Goal: Use online tool/utility: Utilize a website feature to perform a specific function

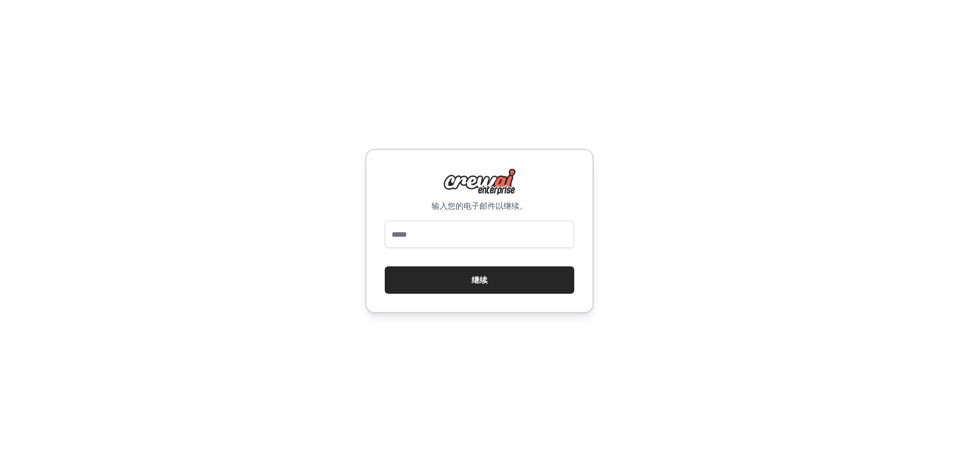
type input "**********"
click at [462, 281] on button "继续" at bounding box center [480, 280] width 190 height 27
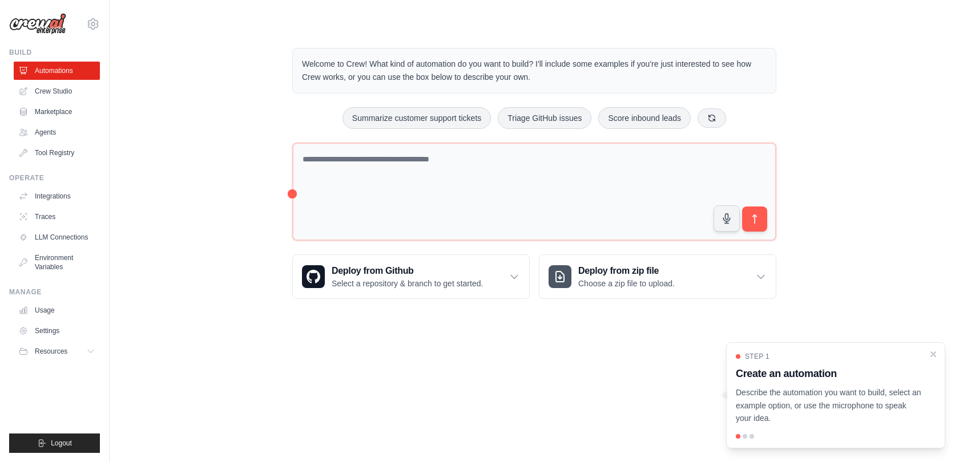
click at [860, 124] on div "Welcome to Crew! What kind of automation do you want to build? I'll include som…" at bounding box center [534, 174] width 813 height 288
click at [542, 367] on body "jingjingjiang4@gmail.com Settings Build Automations Crew Studio" at bounding box center [479, 231] width 959 height 462
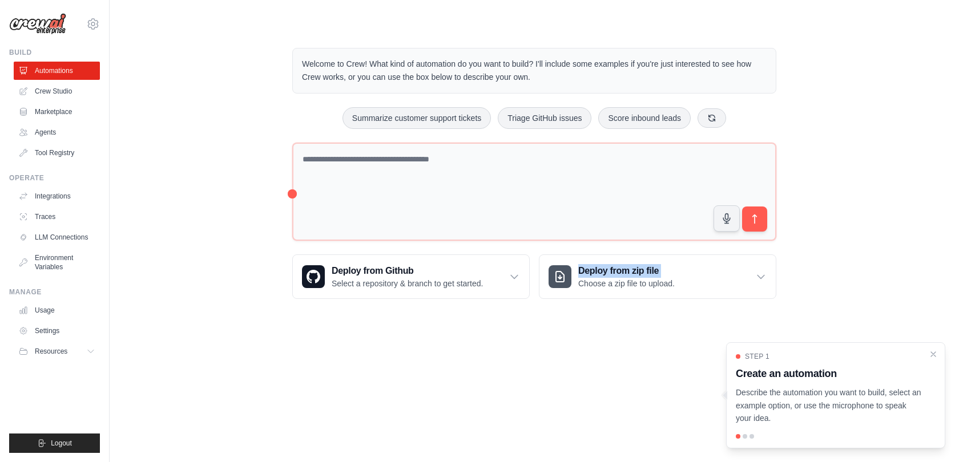
click at [542, 367] on body "jingjingjiang4@gmail.com Settings Build Automations Crew Studio" at bounding box center [479, 231] width 959 height 462
click at [541, 328] on main "Welcome to Crew! What kind of automation do you want to build? I'll include som…" at bounding box center [534, 164] width 849 height 329
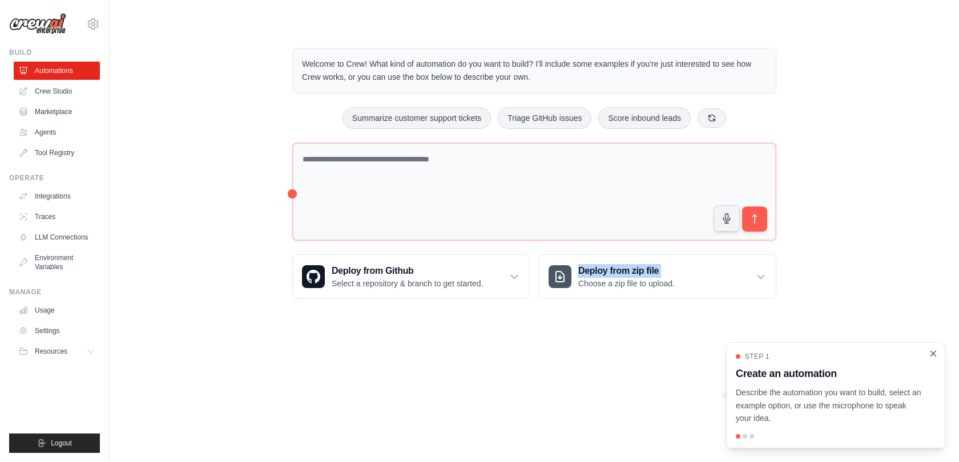
click at [932, 357] on icon "Close walkthrough" at bounding box center [933, 354] width 10 height 10
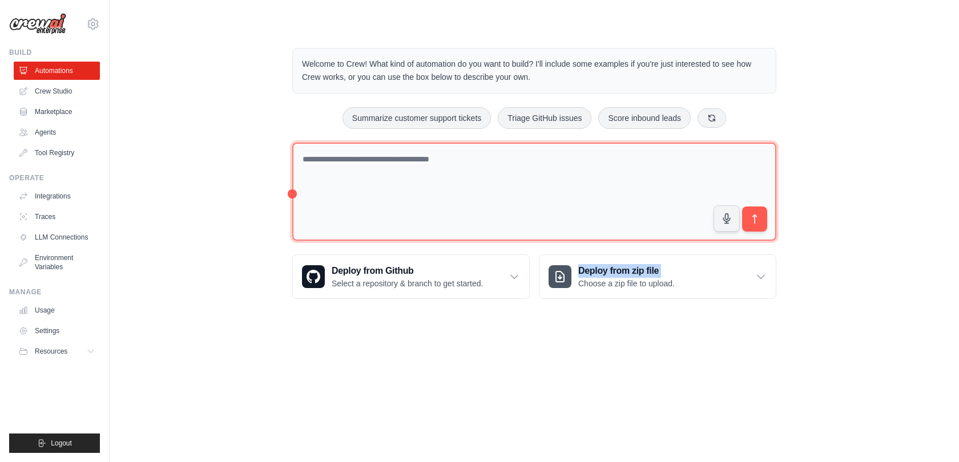
click at [553, 207] on textarea at bounding box center [534, 192] width 484 height 99
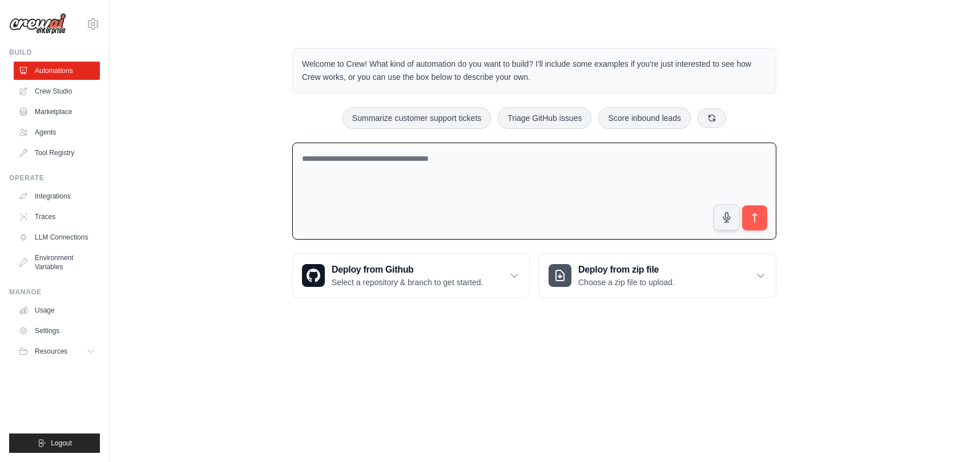
click at [553, 207] on textarea at bounding box center [534, 192] width 484 height 98
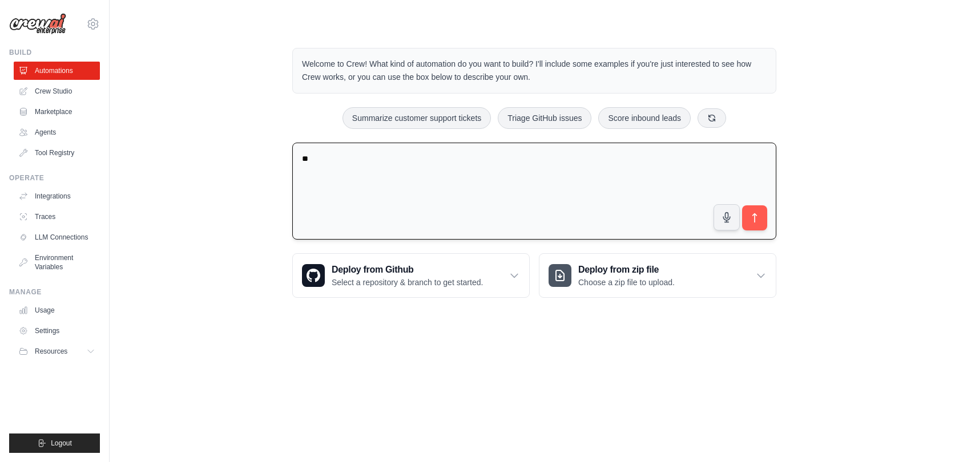
type textarea "*"
type textarea "**********"
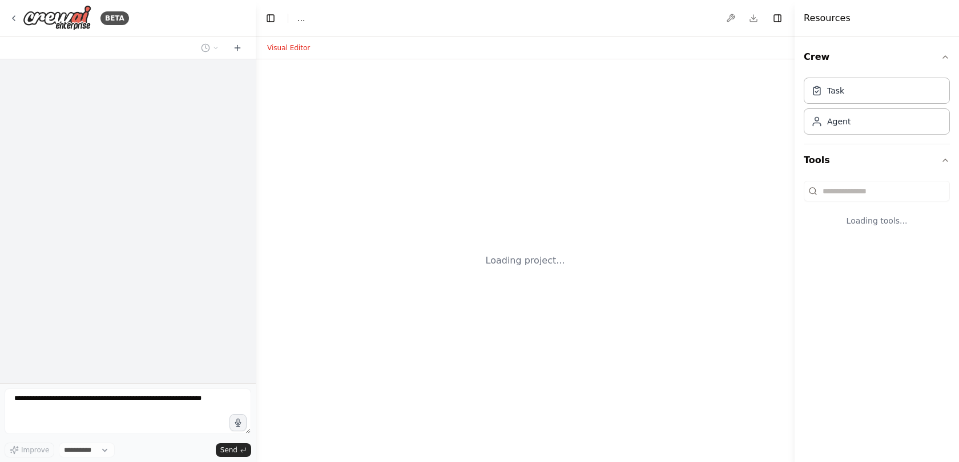
select select "****"
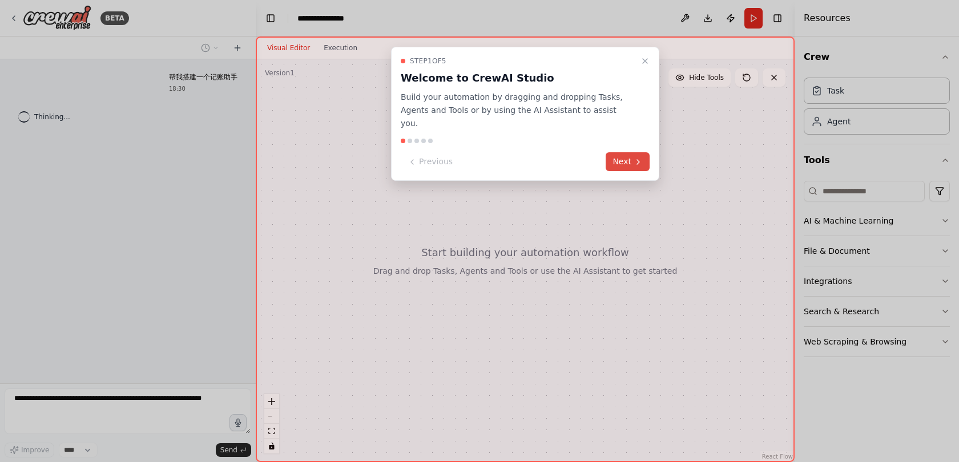
click at [609, 152] on button "Next" at bounding box center [628, 161] width 44 height 19
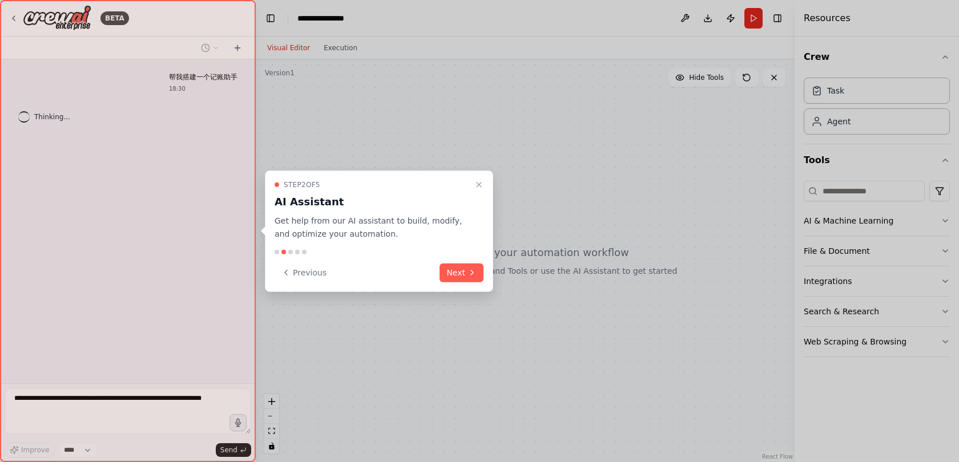
click at [609, 150] on div at bounding box center [479, 231] width 959 height 462
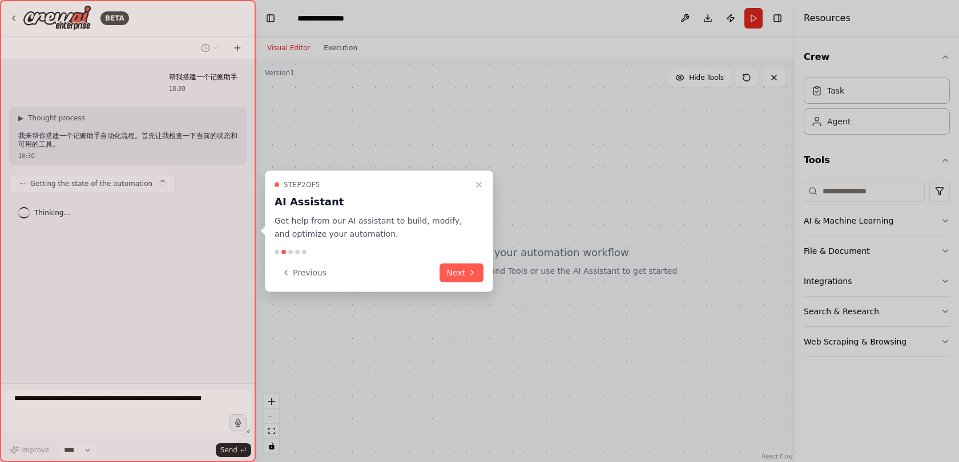
click at [477, 260] on div "Step 2 of 5 AI Assistant Get help from our AI assistant to build, modify, and o…" at bounding box center [379, 232] width 228 height 122
click at [483, 252] on div at bounding box center [379, 251] width 209 height 5
click at [465, 268] on button "Next" at bounding box center [462, 272] width 44 height 19
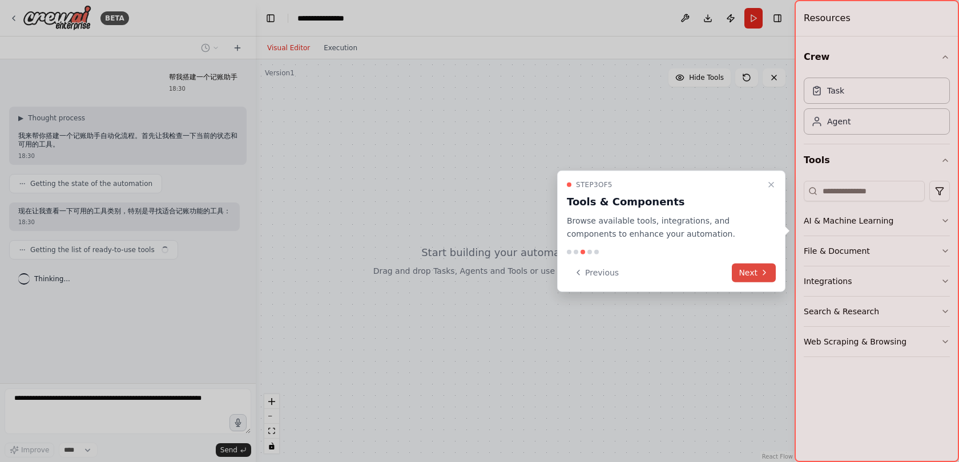
click at [759, 269] on button "Next" at bounding box center [754, 272] width 44 height 19
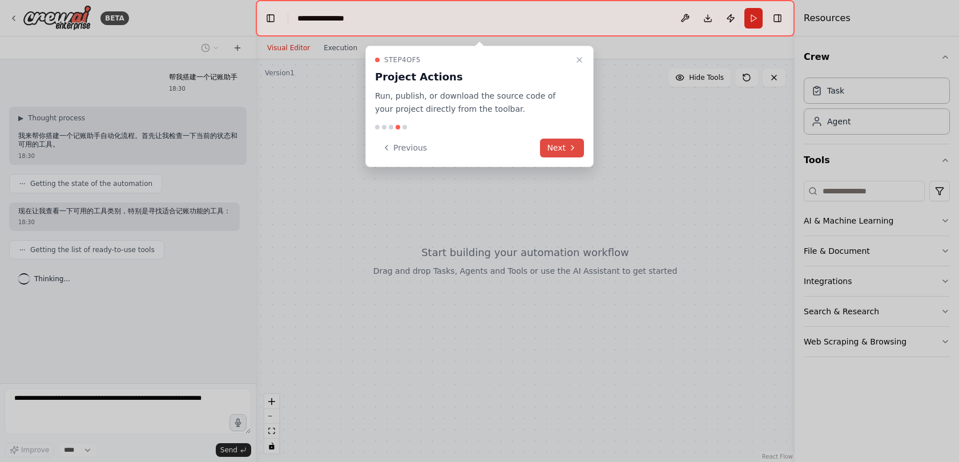
click at [577, 150] on icon at bounding box center [572, 147] width 9 height 9
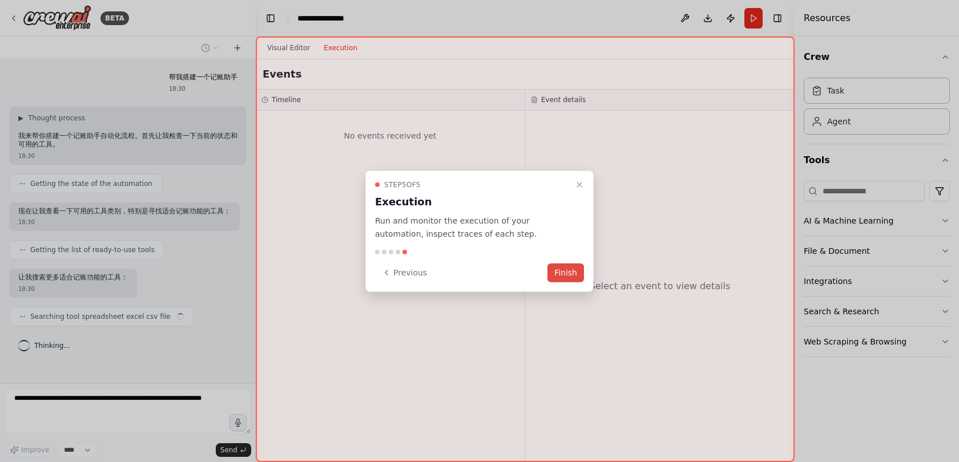
click at [561, 281] on button "Finish" at bounding box center [565, 272] width 37 height 19
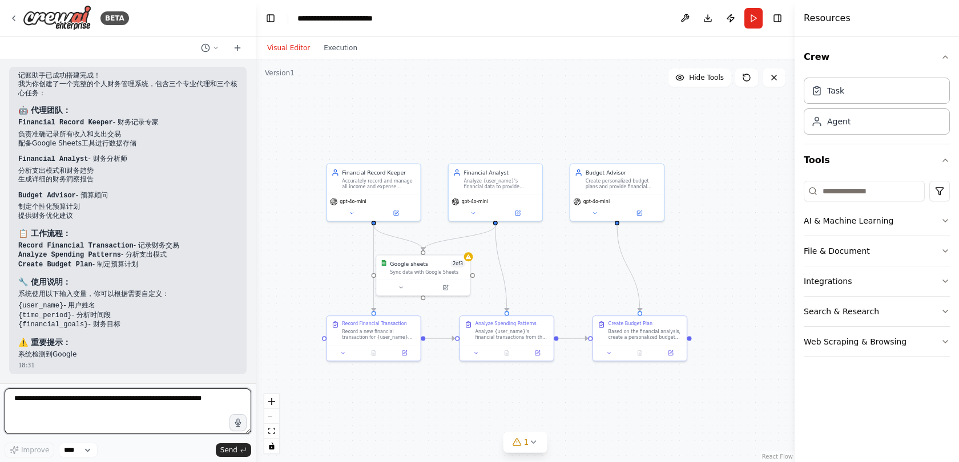
scroll to position [760, 0]
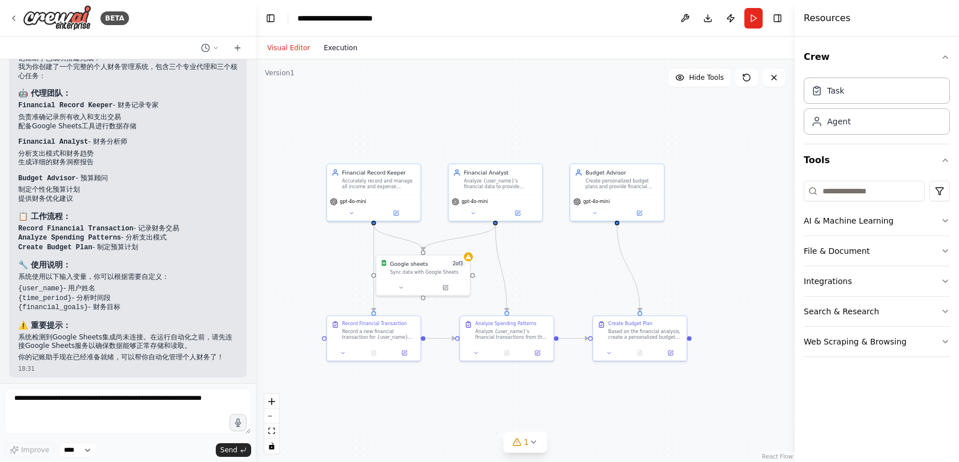
click at [323, 45] on button "Execution" at bounding box center [340, 48] width 47 height 14
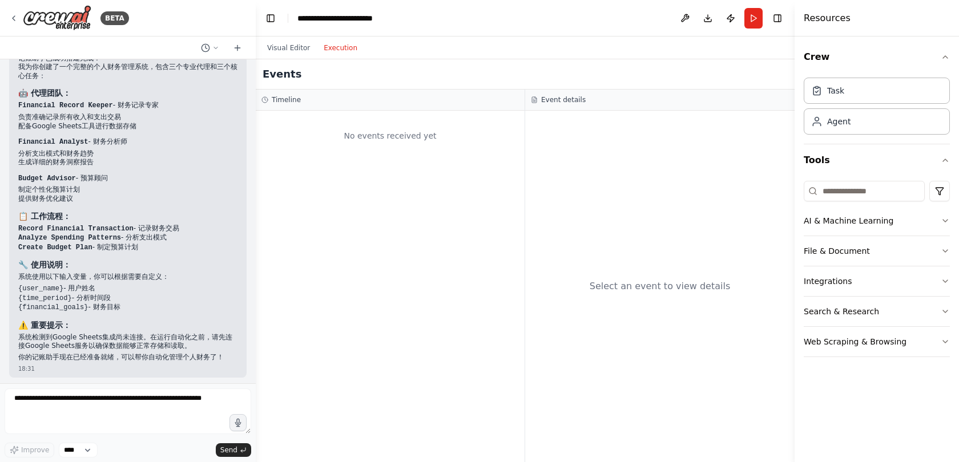
click at [358, 222] on div "No events received yet" at bounding box center [390, 287] width 269 height 352
click at [364, 190] on div "No events received yet" at bounding box center [390, 287] width 269 height 352
click at [386, 129] on div "No events received yet" at bounding box center [389, 135] width 257 height 39
click at [386, 154] on div "No events received yet" at bounding box center [389, 135] width 257 height 39
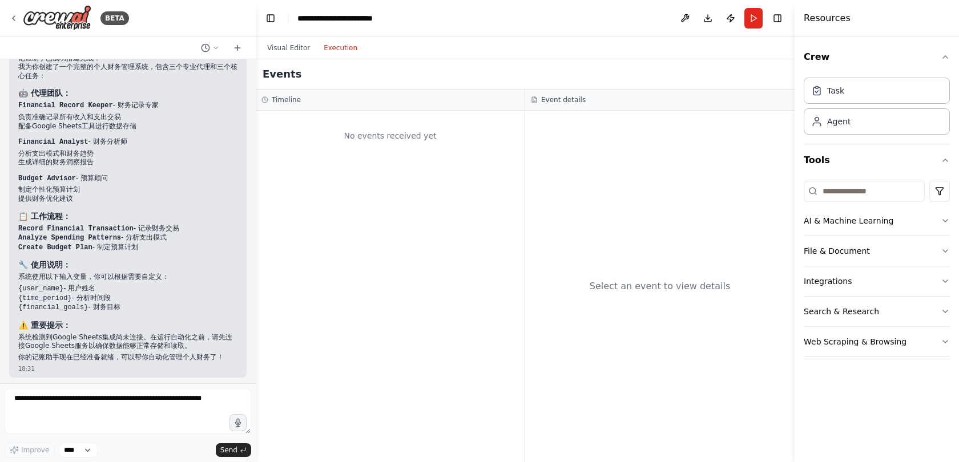
click at [394, 135] on div "No events received yet" at bounding box center [389, 135] width 257 height 39
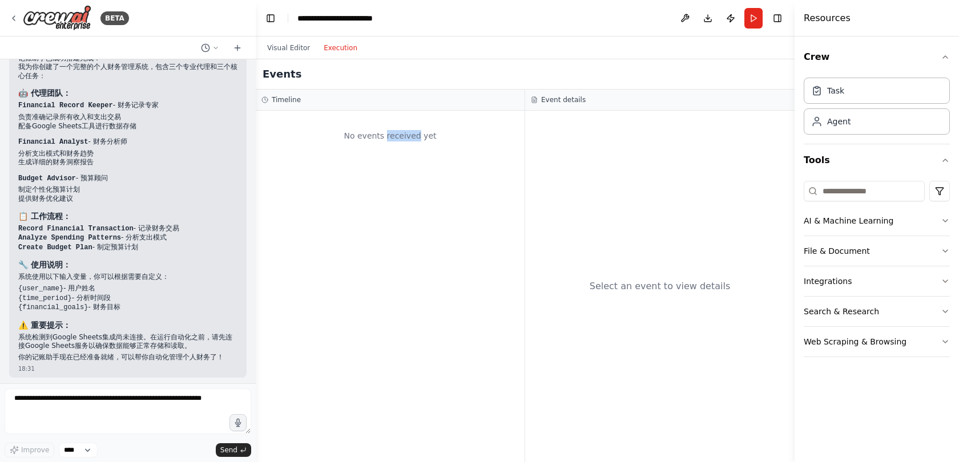
click at [394, 135] on div "No events received yet" at bounding box center [389, 135] width 257 height 39
click at [290, 47] on button "Visual Editor" at bounding box center [288, 48] width 57 height 14
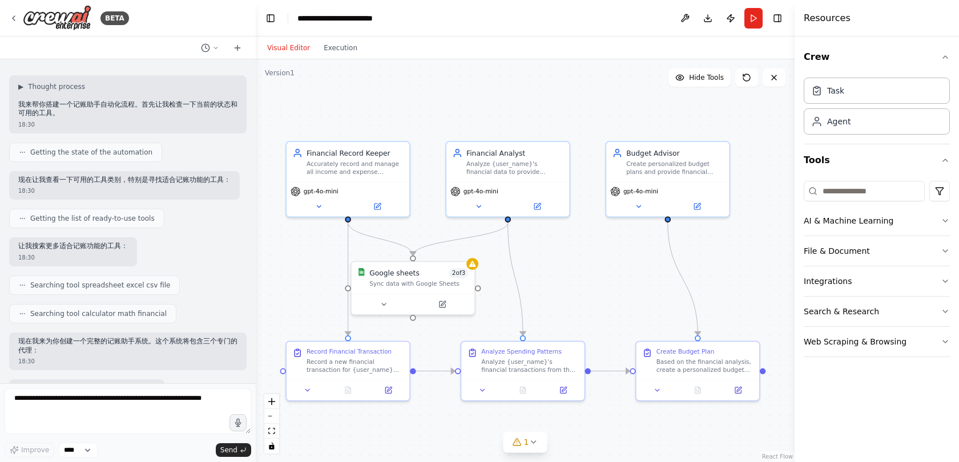
scroll to position [0, 0]
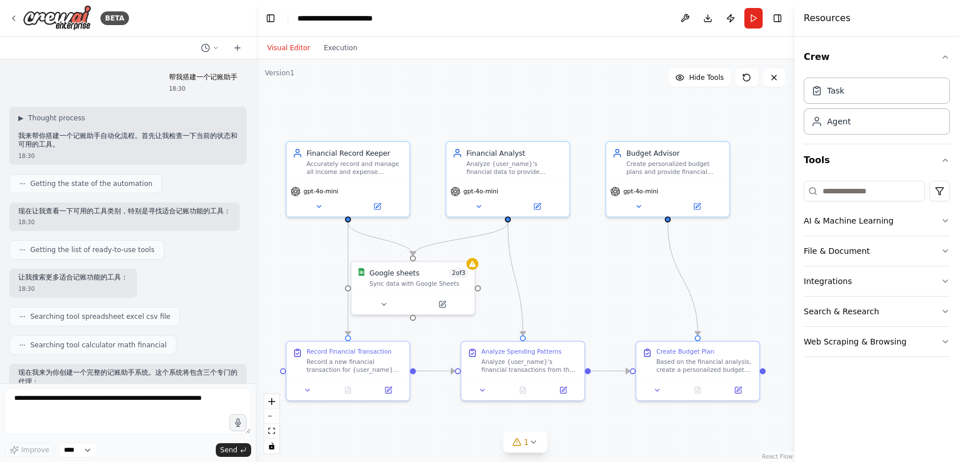
click at [103, 235] on div "帮我搭建一个记账助手 18:30 ▶ Thought process 我来帮你搭建一个记账助手自动化流程。首先让我检查一下当前的状态和可用的工具。 18:30…" at bounding box center [128, 221] width 256 height 324
click at [366, 165] on div "Accurately record and manage all income and expense transactions for {user_name…" at bounding box center [355, 166] width 97 height 16
click at [378, 203] on icon at bounding box center [378, 203] width 5 height 5
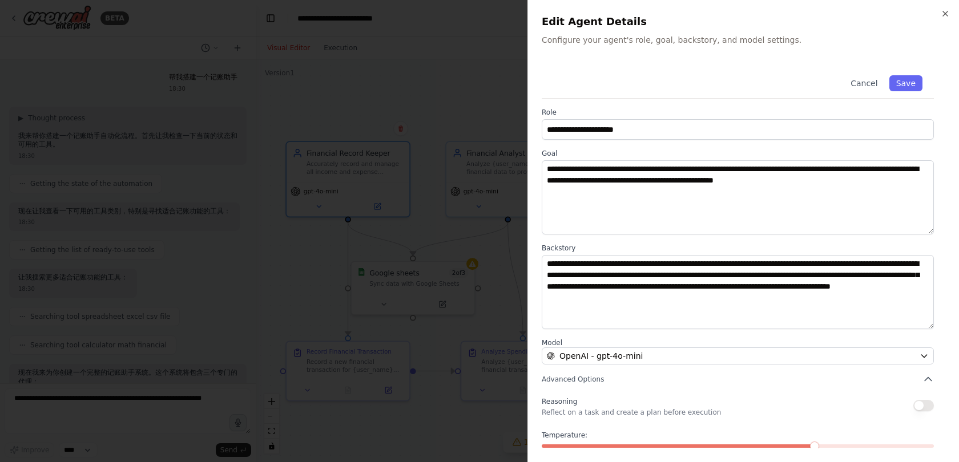
scroll to position [55, 0]
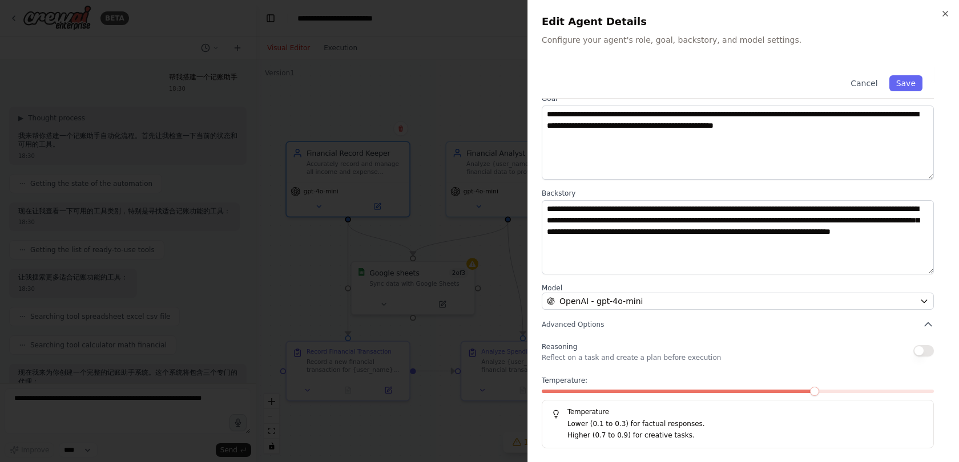
click at [413, 30] on div at bounding box center [479, 231] width 959 height 462
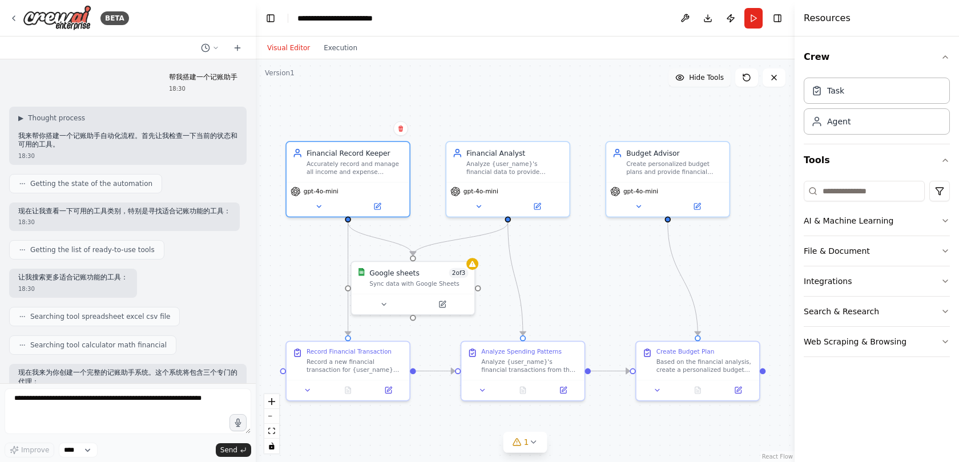
click at [705, 84] on button "Hide Tools" at bounding box center [699, 77] width 62 height 18
click at [705, 84] on button "Show Tools" at bounding box center [698, 77] width 65 height 18
click at [456, 106] on div ".deletable-edge-delete-btn { width: 20px; height: 20px; border: 0px solid #ffff…" at bounding box center [525, 260] width 539 height 403
click at [352, 49] on button "Execution" at bounding box center [340, 48] width 47 height 14
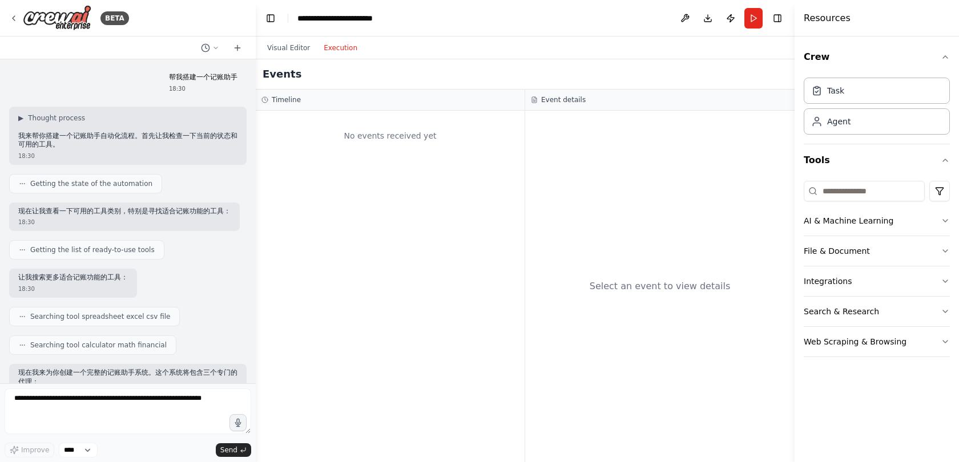
click at [347, 109] on div "Timeline" at bounding box center [390, 100] width 269 height 21
click at [404, 159] on div "No events received yet" at bounding box center [390, 287] width 269 height 352
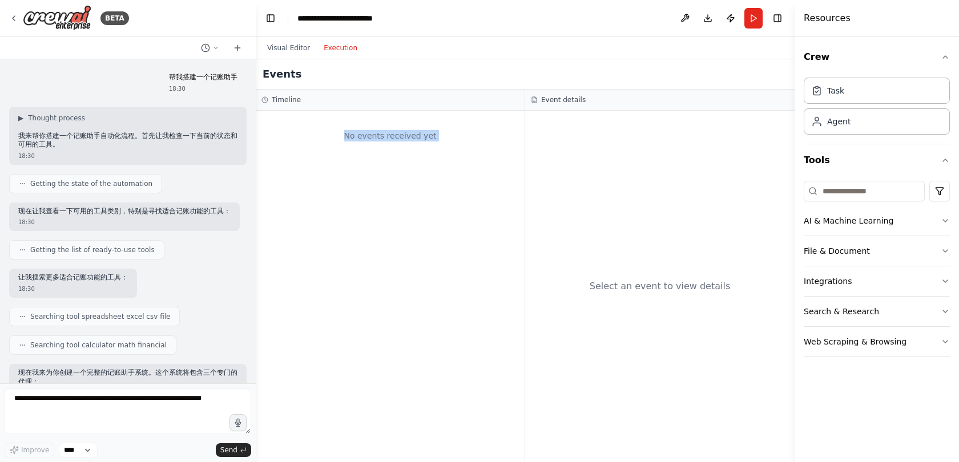
click at [404, 159] on div "No events received yet" at bounding box center [390, 287] width 269 height 352
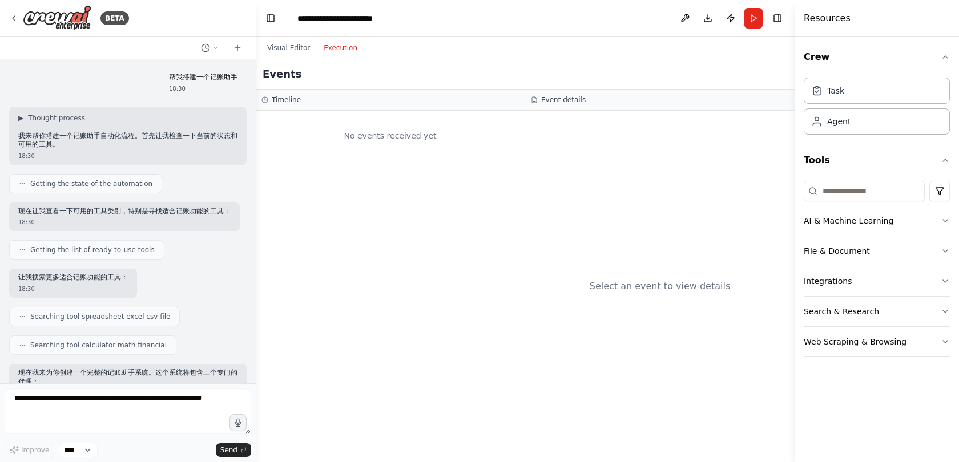
click at [404, 159] on div "No events received yet" at bounding box center [390, 287] width 269 height 352
click at [275, 50] on button "Visual Editor" at bounding box center [288, 48] width 57 height 14
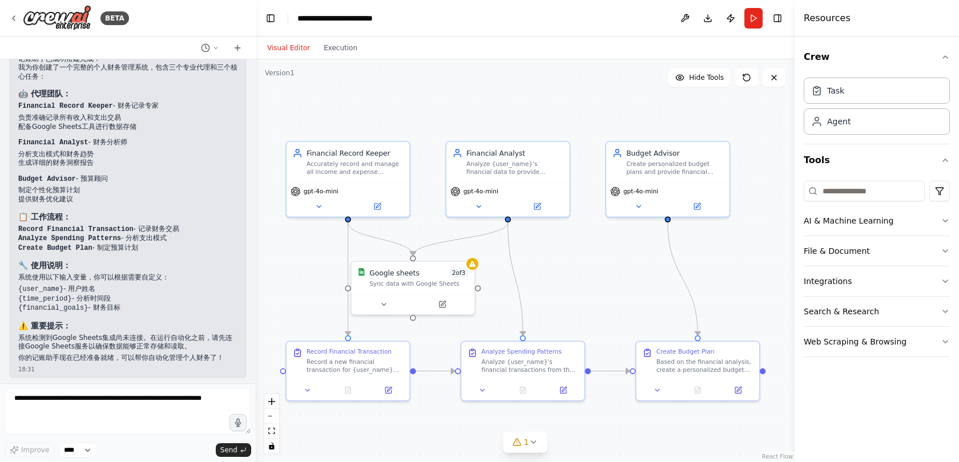
scroll to position [760, 0]
click at [136, 420] on textarea at bounding box center [128, 412] width 247 height 46
click at [204, 410] on textarea at bounding box center [128, 412] width 247 height 46
click at [176, 397] on textarea at bounding box center [128, 412] width 247 height 46
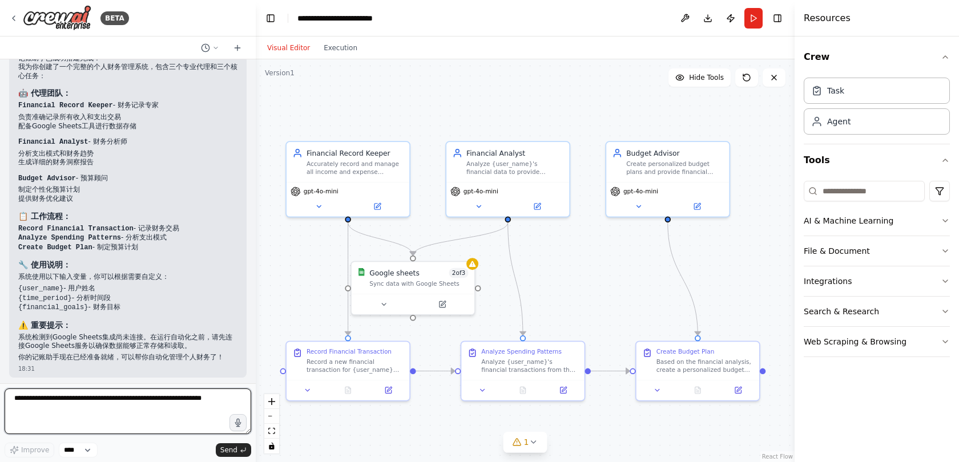
click at [150, 405] on textarea at bounding box center [128, 412] width 247 height 46
drag, startPoint x: 223, startPoint y: 396, endPoint x: 13, endPoint y: 384, distance: 209.8
click at [13, 384] on form "Improve **** Send" at bounding box center [128, 423] width 256 height 79
click at [519, 449] on button "1" at bounding box center [525, 442] width 44 height 21
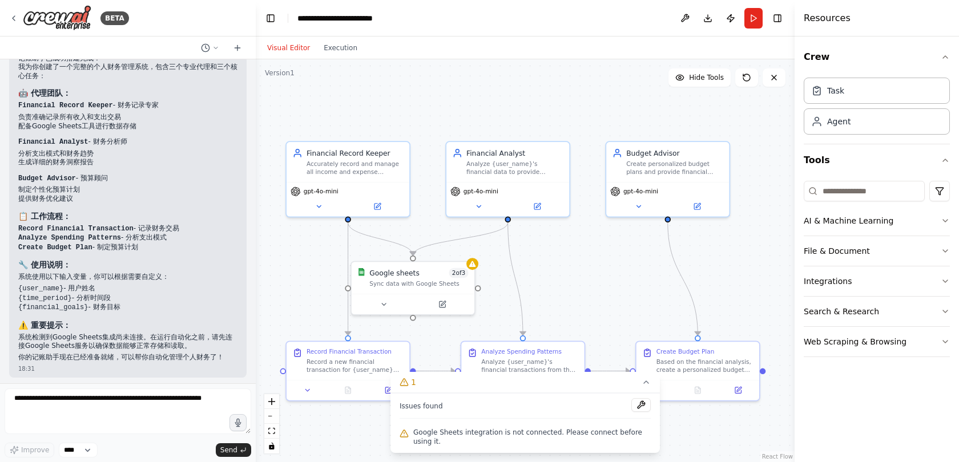
click at [434, 437] on span "Google Sheets integration is not connected. Please connect before using it." at bounding box center [531, 437] width 237 height 18
click at [640, 405] on button at bounding box center [640, 405] width 19 height 14
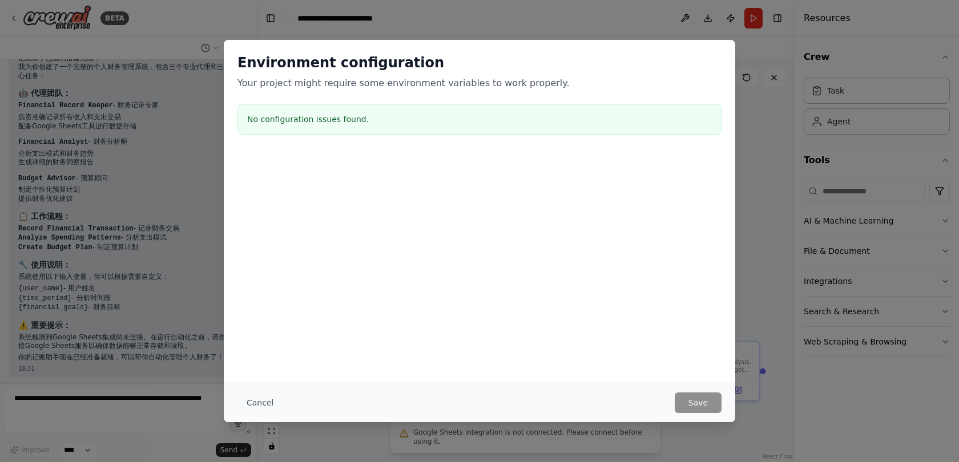
click at [451, 96] on div "Environment configuration Your project might require some environment variables…" at bounding box center [479, 96] width 511 height 113
click at [429, 120] on h3 "No configuration issues found." at bounding box center [479, 119] width 465 height 11
click at [271, 389] on div "Cancel Save" at bounding box center [479, 402] width 511 height 39
click at [268, 400] on button "Cancel" at bounding box center [259, 403] width 45 height 21
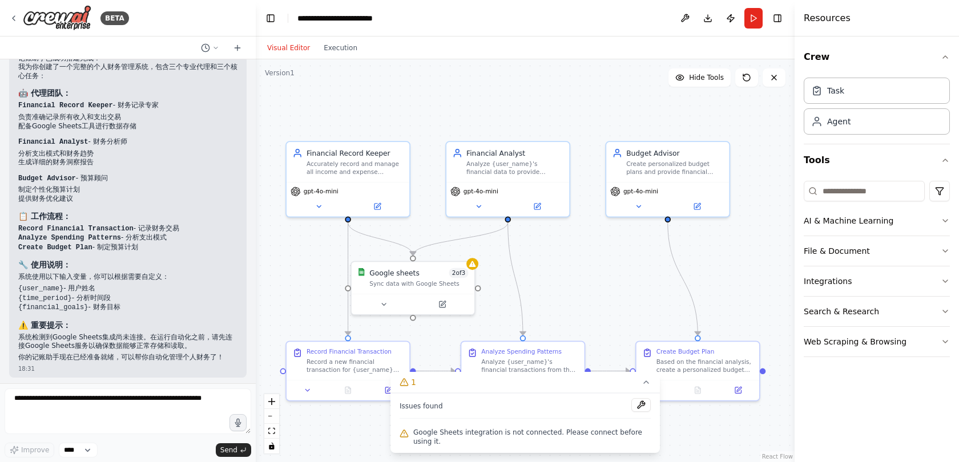
click at [700, 418] on div ".deletable-edge-delete-btn { width: 20px; height: 20px; border: 0px solid #ffff…" at bounding box center [525, 260] width 539 height 403
click at [646, 386] on icon at bounding box center [646, 382] width 9 height 9
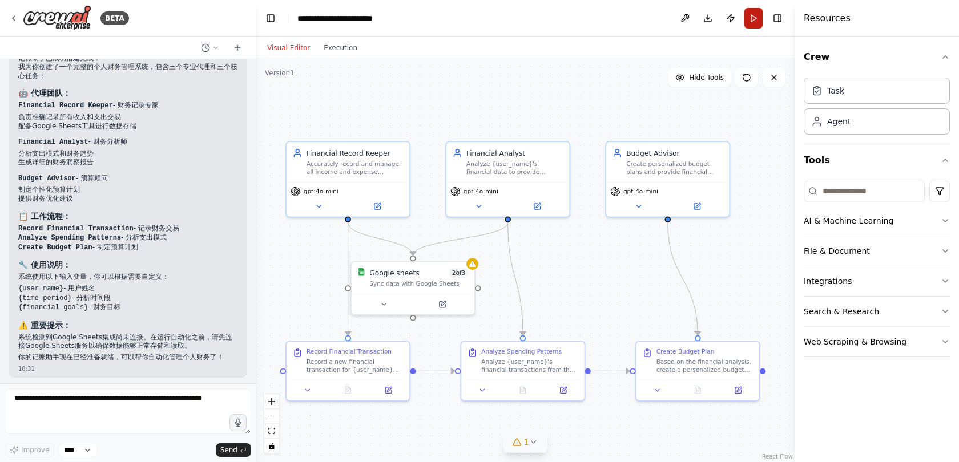
click at [753, 22] on button "Run" at bounding box center [753, 18] width 18 height 21
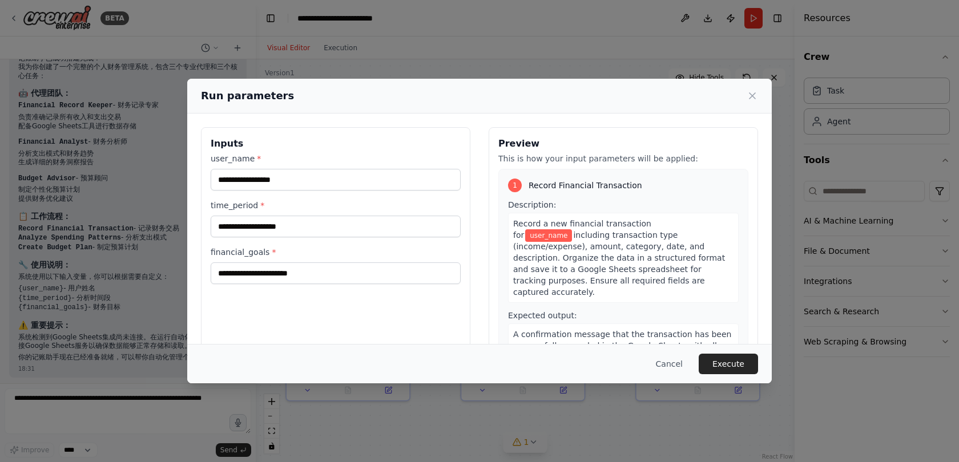
click at [340, 198] on div "user_name * time_period * financial_goals *" at bounding box center [336, 218] width 250 height 131
click at [348, 188] on input "user_name *" at bounding box center [336, 180] width 250 height 22
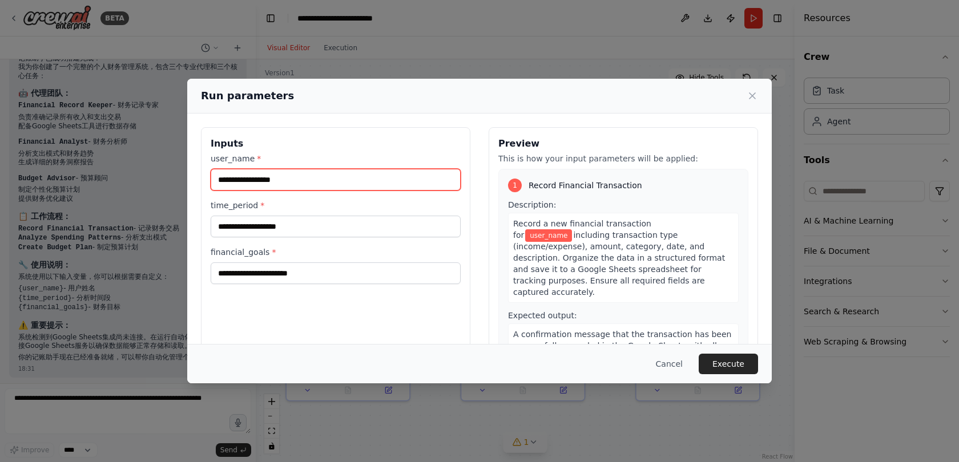
click at [348, 188] on input "user_name *" at bounding box center [336, 180] width 250 height 22
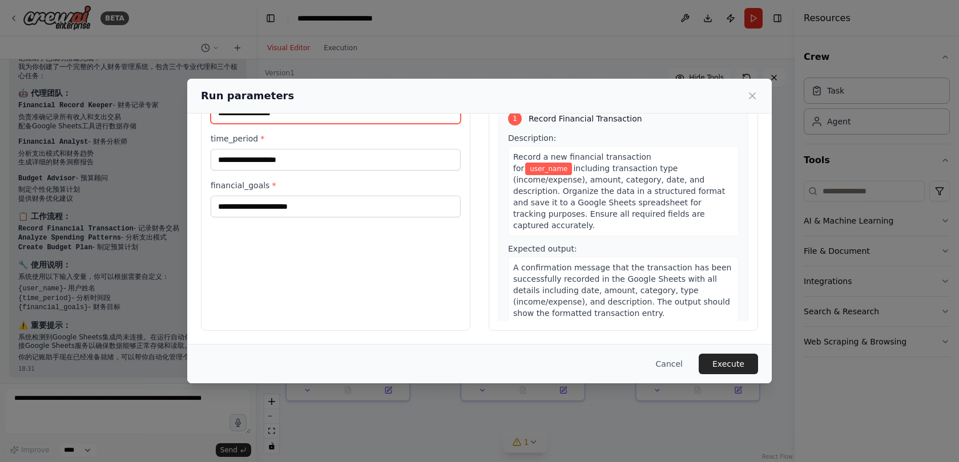
scroll to position [0, 0]
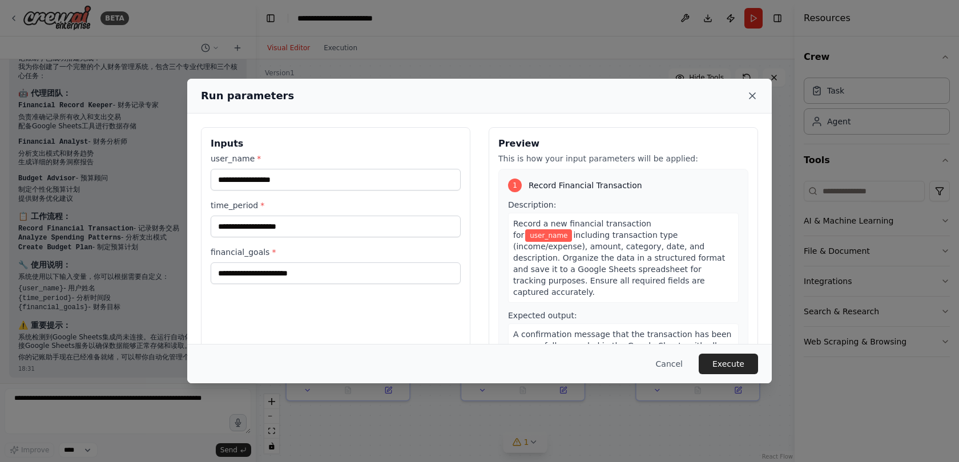
click at [747, 96] on icon at bounding box center [752, 95] width 11 height 11
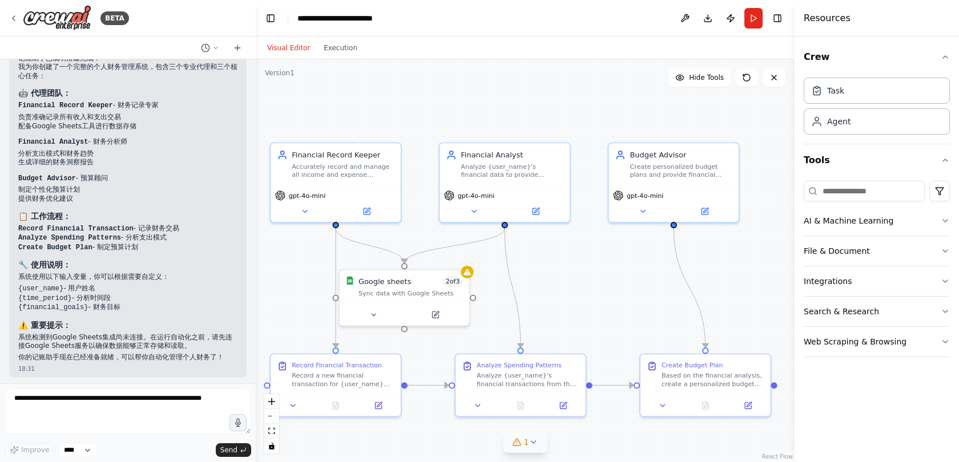
click at [622, 278] on div ".deletable-edge-delete-btn { width: 20px; height: 20px; border: 0px solid #ffff…" at bounding box center [525, 260] width 539 height 403
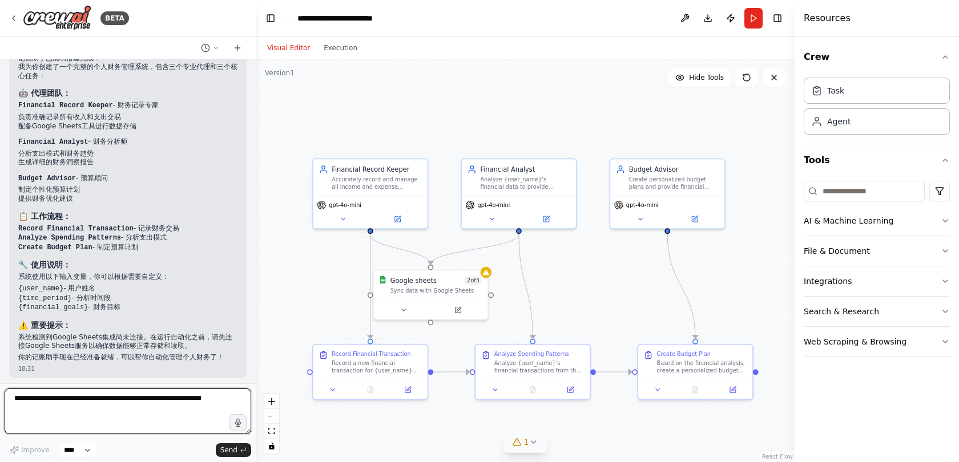
click at [85, 434] on textarea at bounding box center [128, 412] width 247 height 46
click at [112, 412] on textarea at bounding box center [128, 412] width 247 height 46
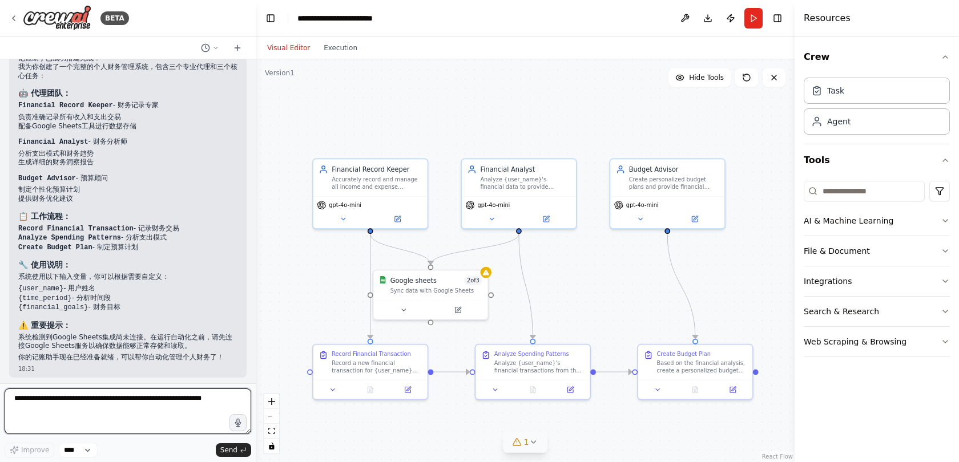
click at [112, 412] on textarea at bounding box center [128, 412] width 247 height 46
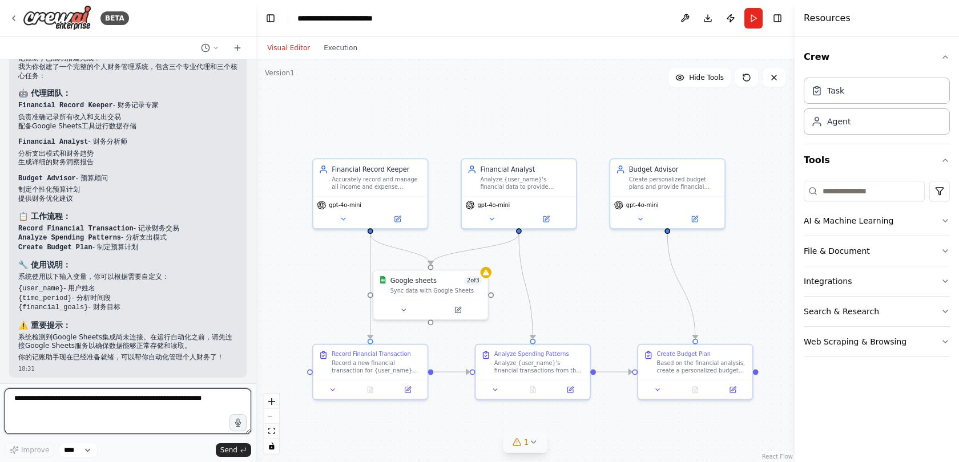
click at [112, 412] on textarea at bounding box center [128, 412] width 247 height 46
click at [703, 21] on button "Download" at bounding box center [708, 18] width 18 height 21
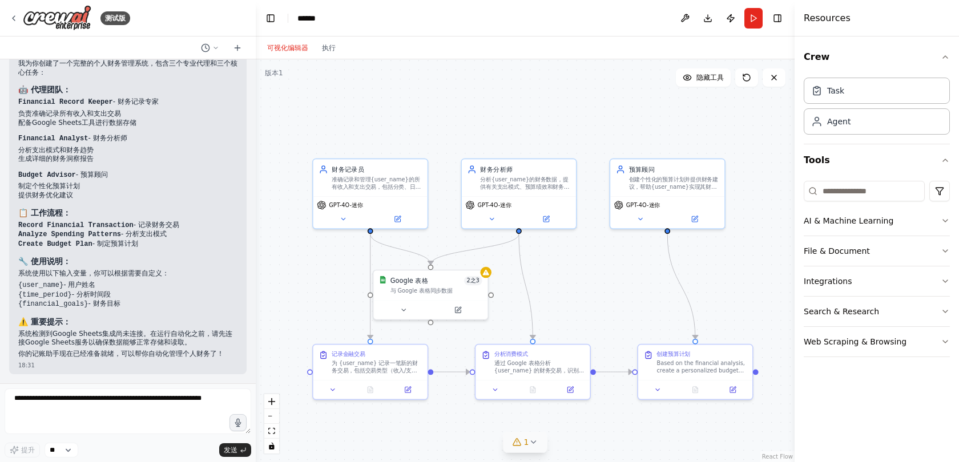
scroll to position [742, 0]
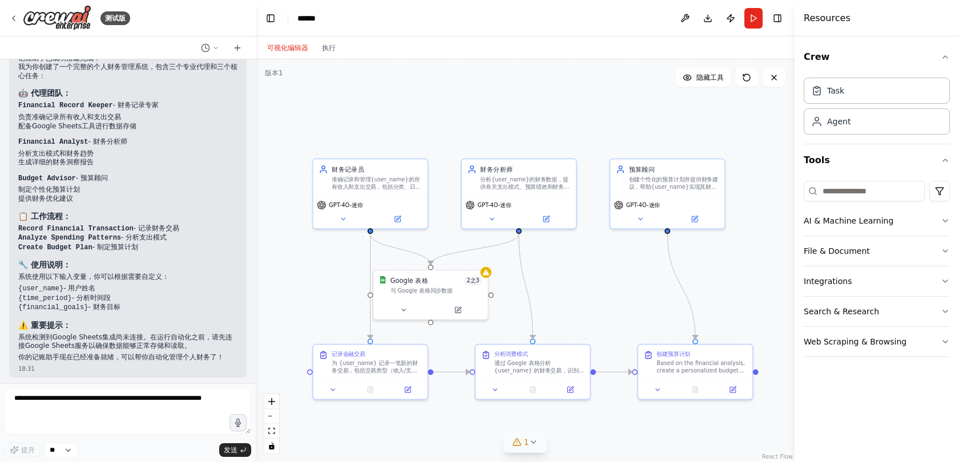
click at [638, 17] on header "切换左侧边栏 Studio ****** Download Publish Run 切换右侧边栏" at bounding box center [525, 18] width 539 height 37
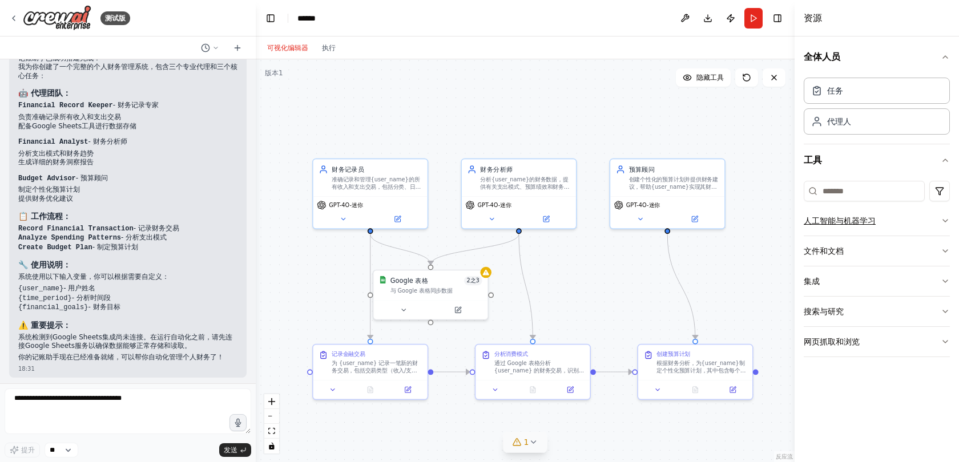
click at [848, 225] on font "人工智能与机器学习" at bounding box center [840, 220] width 72 height 11
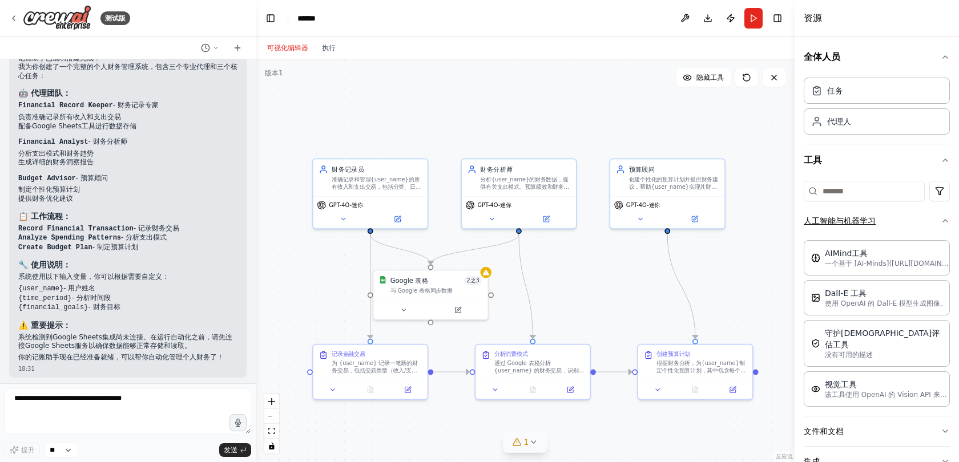
click at [848, 225] on font "人工智能与机器学习" at bounding box center [840, 220] width 72 height 11
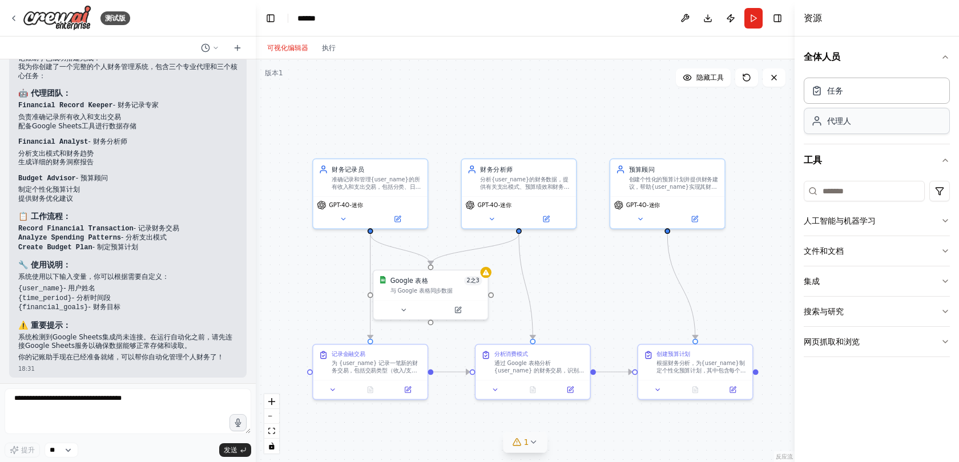
click at [857, 128] on div "代理人" at bounding box center [877, 121] width 146 height 26
click at [862, 107] on div "任务 代理人" at bounding box center [877, 104] width 146 height 62
click at [862, 99] on div "任务" at bounding box center [877, 90] width 146 height 26
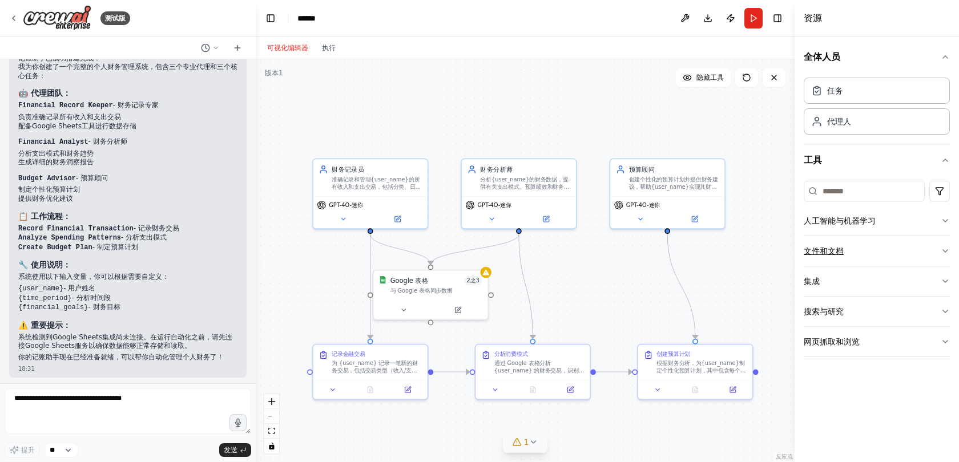
click at [837, 255] on font "文件和文档" at bounding box center [824, 251] width 40 height 9
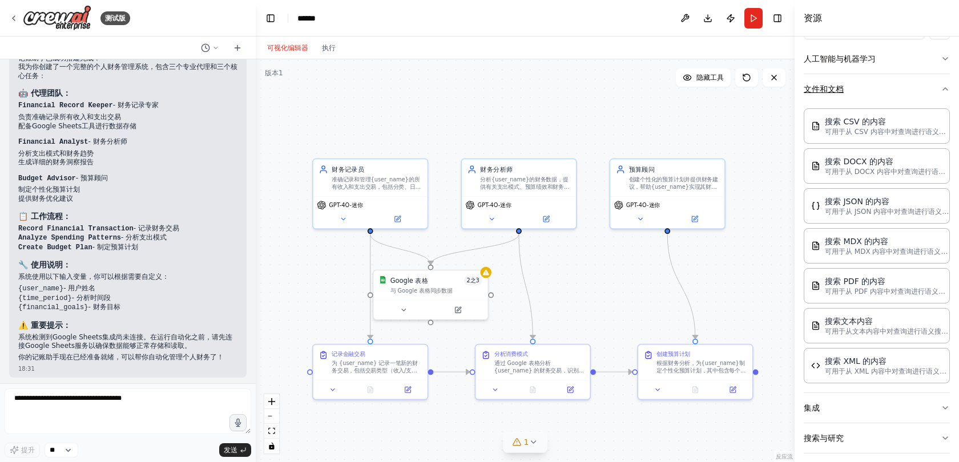
scroll to position [202, 0]
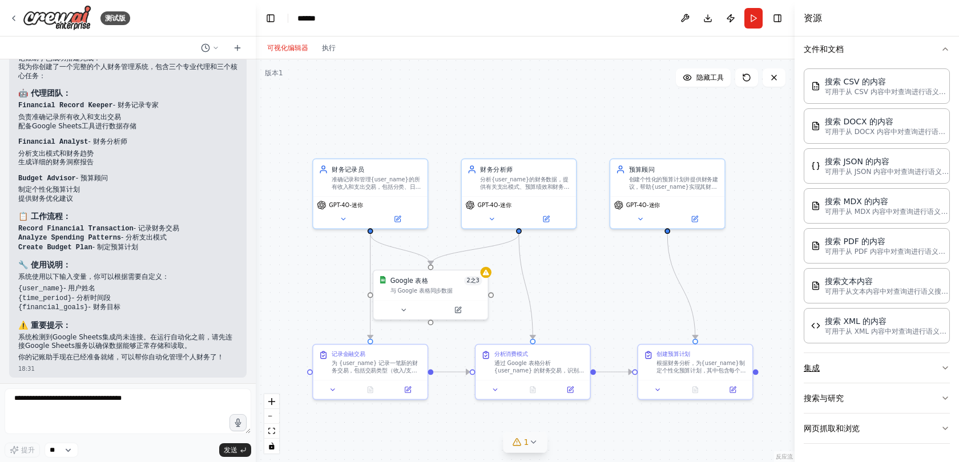
click at [835, 374] on button "集成" at bounding box center [877, 368] width 146 height 30
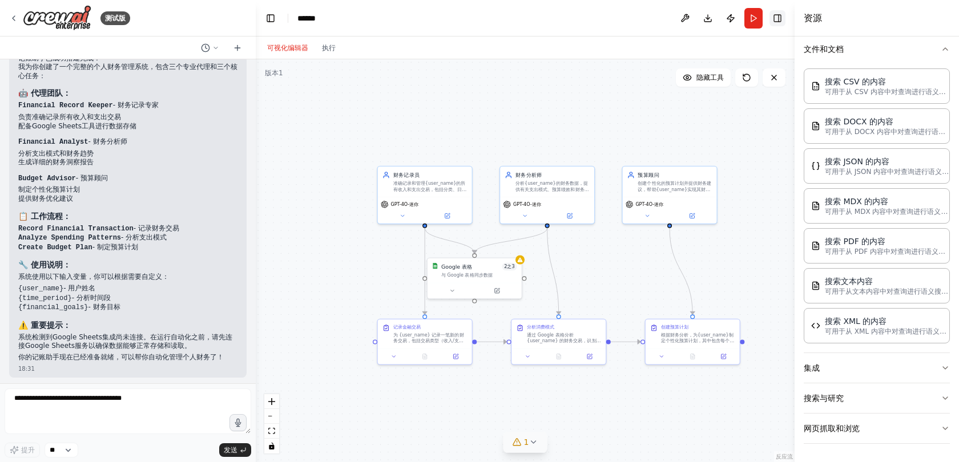
click at [774, 19] on button "切换右侧边栏" at bounding box center [777, 18] width 16 height 16
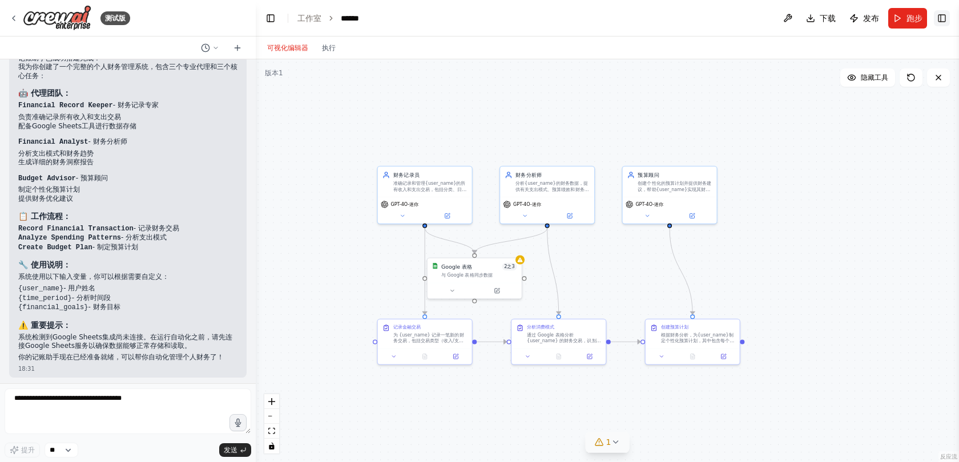
click at [943, 22] on button "切换右侧边栏" at bounding box center [942, 18] width 16 height 16
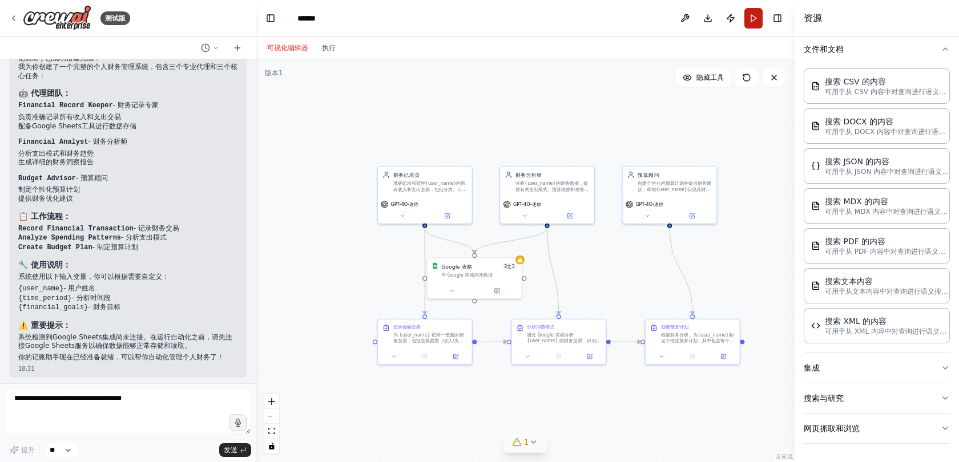
click at [749, 26] on button "跑步" at bounding box center [753, 18] width 18 height 21
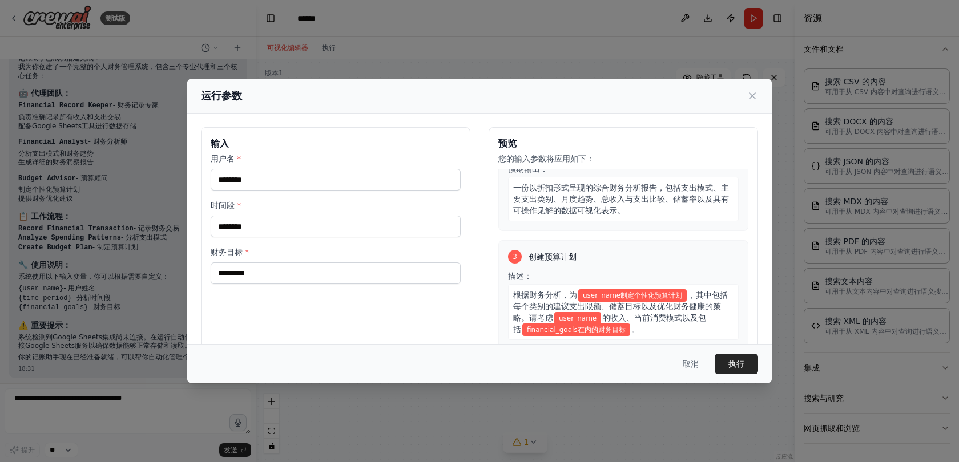
scroll to position [312, 0]
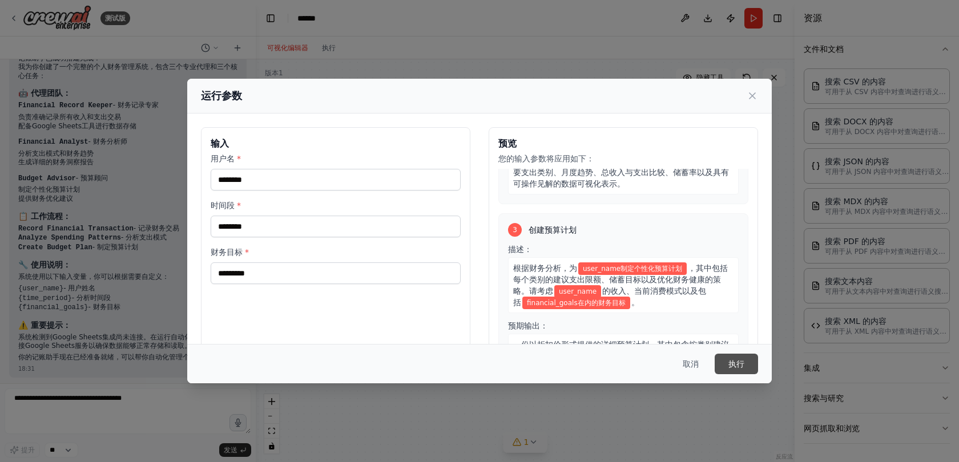
click at [739, 365] on font "执行" at bounding box center [736, 364] width 16 height 9
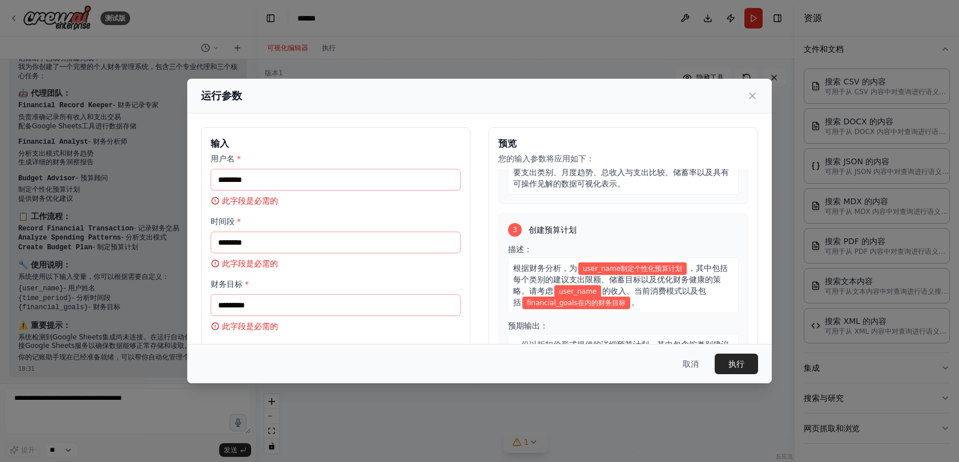
click at [336, 192] on div "用户名 * 此字段是必需的" at bounding box center [336, 180] width 250 height 54
click at [344, 178] on input "用户名 *" at bounding box center [336, 180] width 250 height 22
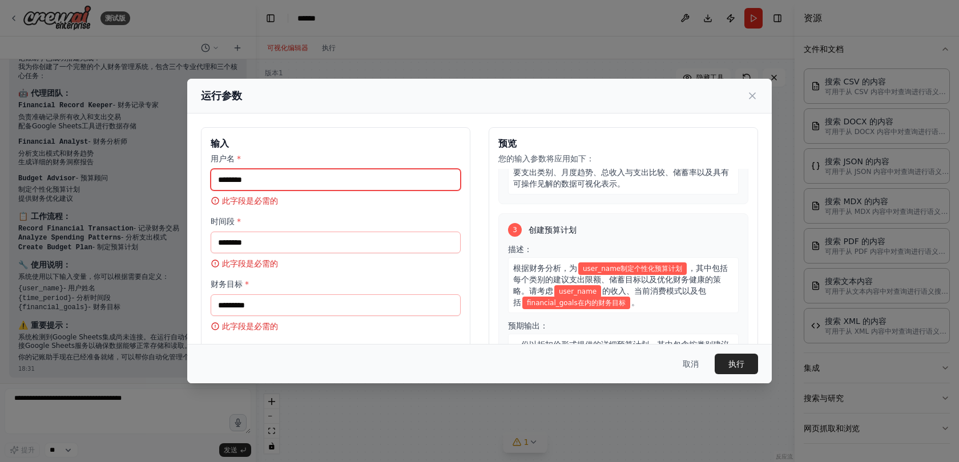
click at [344, 178] on input "用户名 *" at bounding box center [336, 180] width 250 height 22
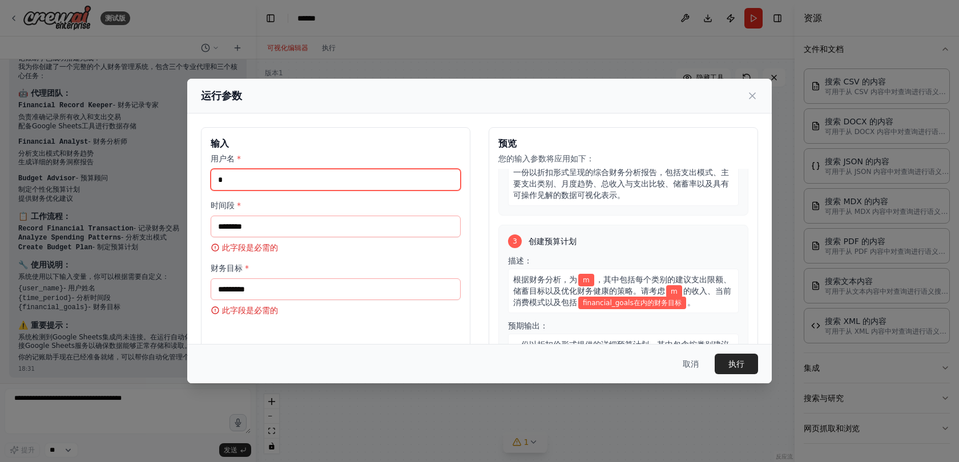
scroll to position [300, 0]
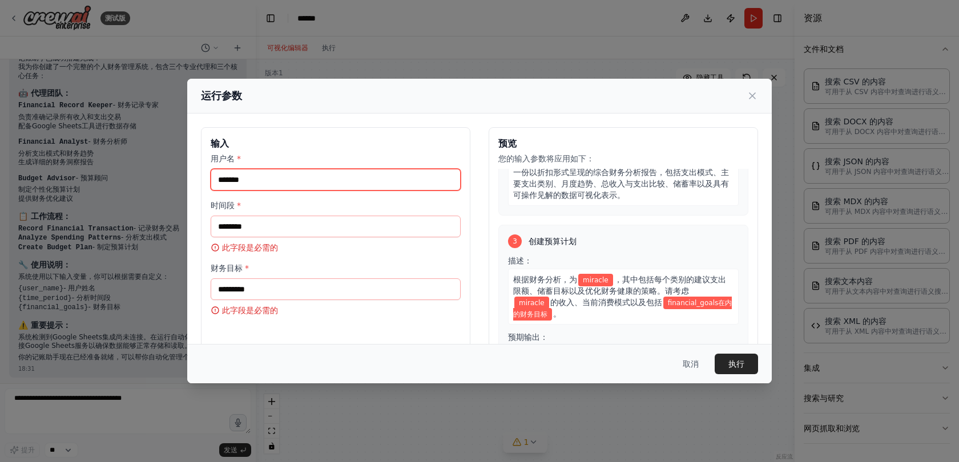
type input "*******"
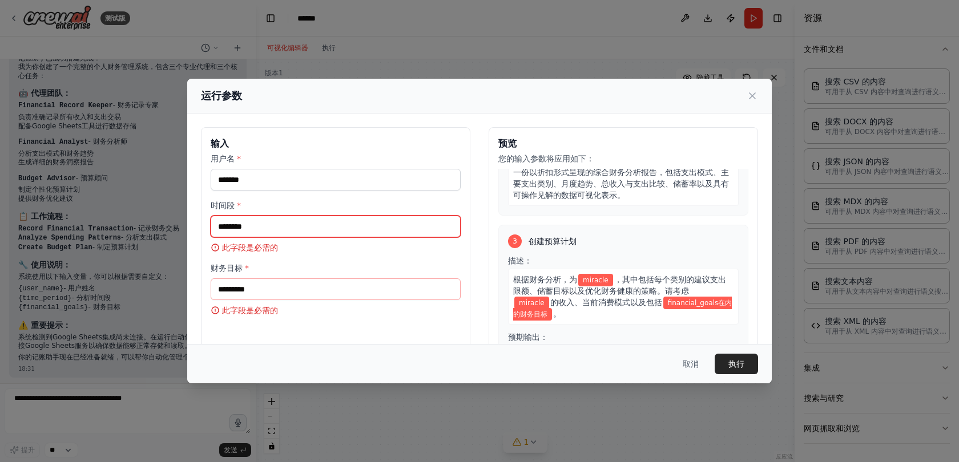
click at [280, 218] on input "时间段 *" at bounding box center [336, 227] width 250 height 22
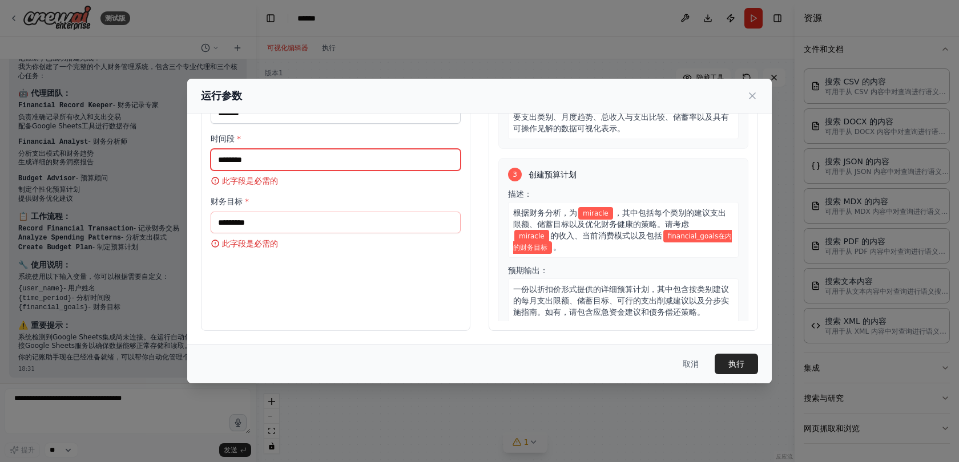
type input "*"
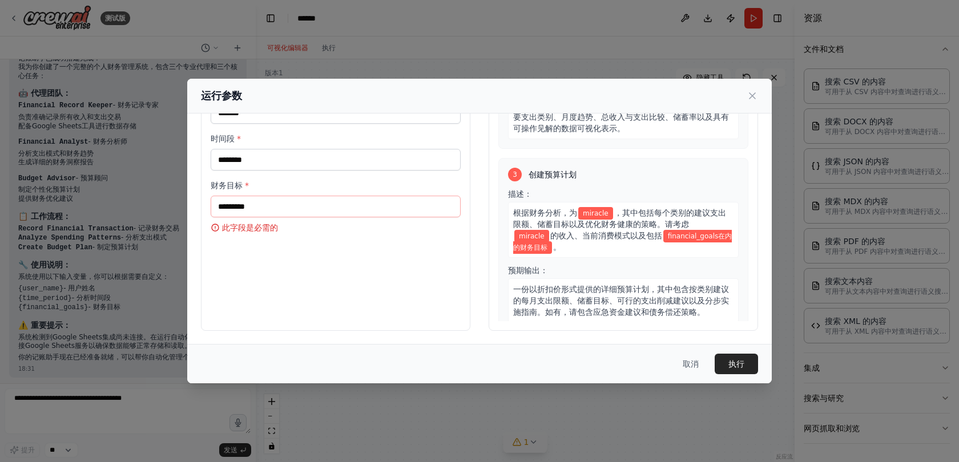
click at [291, 176] on div "用户名 * ******* 时间段 * ******** 财务目标 * 此字段是必需的" at bounding box center [336, 159] width 250 height 147
click at [281, 196] on input "财务目标 *" at bounding box center [336, 207] width 250 height 22
click at [272, 203] on input "财务目标 *" at bounding box center [336, 207] width 250 height 22
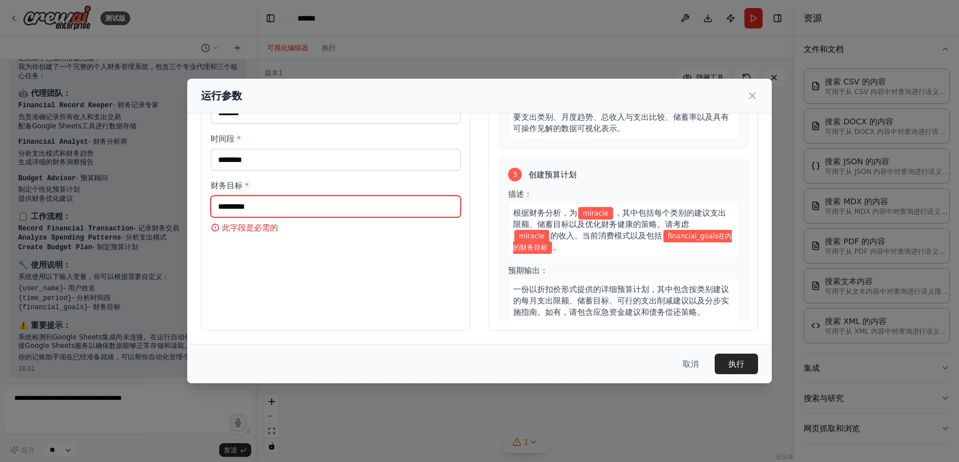
click at [272, 203] on input "财务目标 *" at bounding box center [336, 207] width 250 height 22
click at [268, 147] on div "时间段 * ********" at bounding box center [336, 152] width 250 height 38
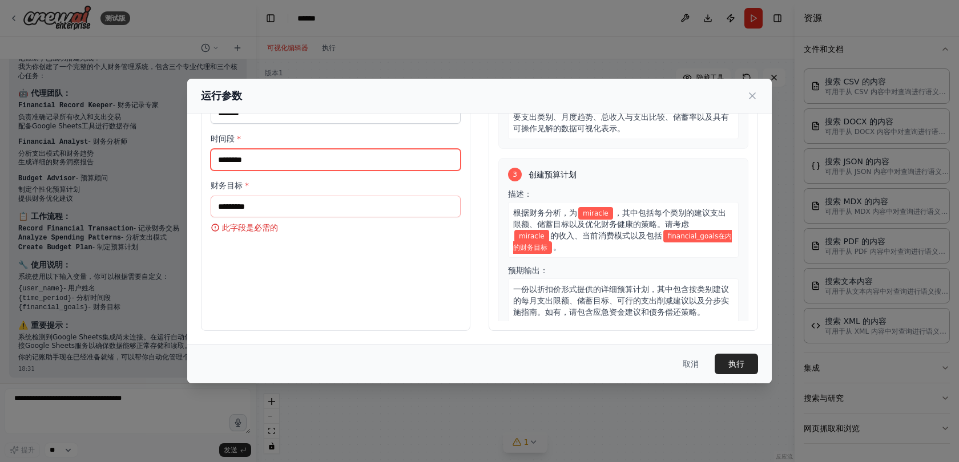
click at [260, 153] on input "********" at bounding box center [336, 160] width 250 height 22
click at [260, 160] on input "********" at bounding box center [336, 160] width 250 height 22
click at [239, 154] on input "********" at bounding box center [336, 160] width 250 height 22
click at [243, 155] on input "********" at bounding box center [336, 160] width 250 height 22
type input "********"
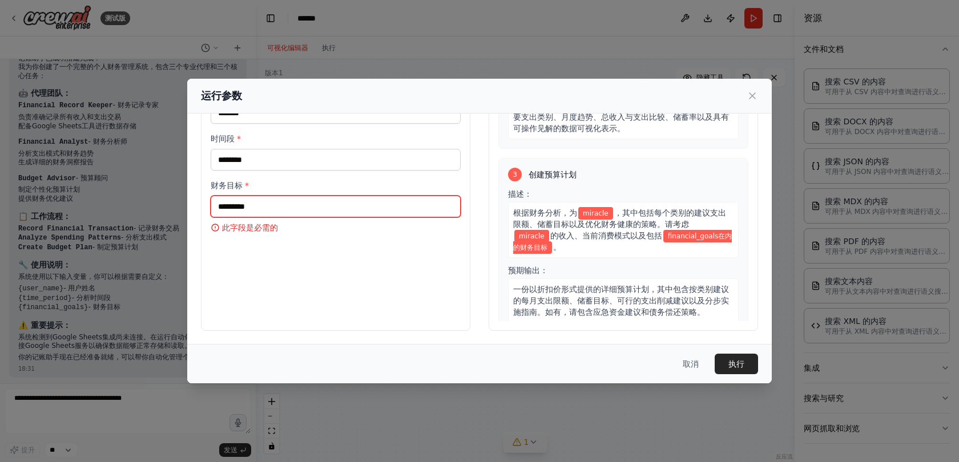
click at [253, 201] on input "财务目标 *" at bounding box center [336, 207] width 250 height 22
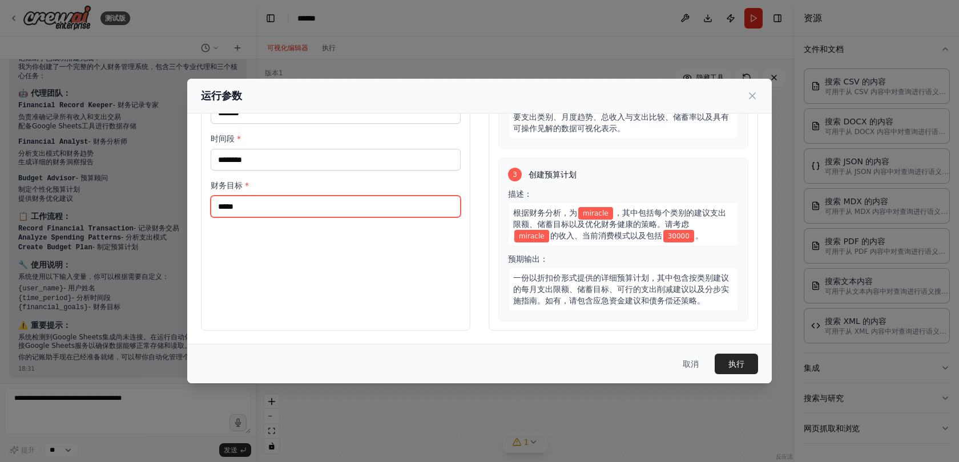
click at [242, 204] on input "*****" at bounding box center [336, 207] width 250 height 22
type input "******"
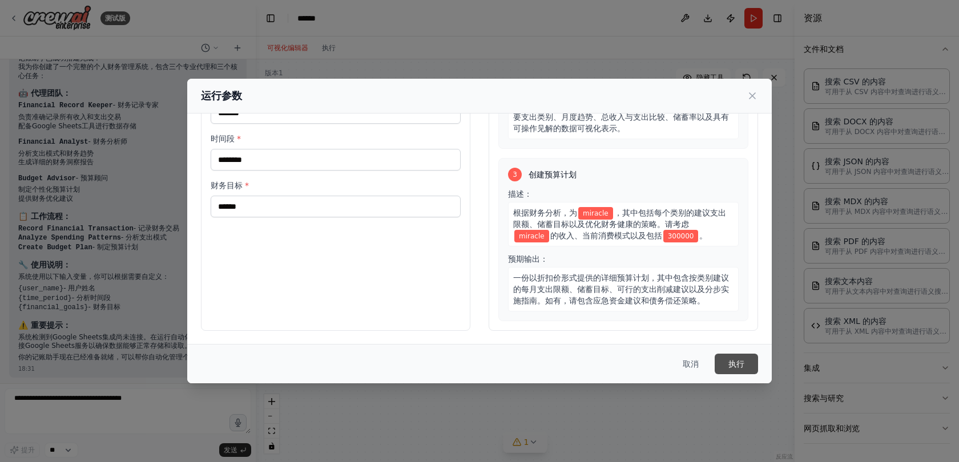
click at [739, 365] on font "执行" at bounding box center [736, 364] width 16 height 9
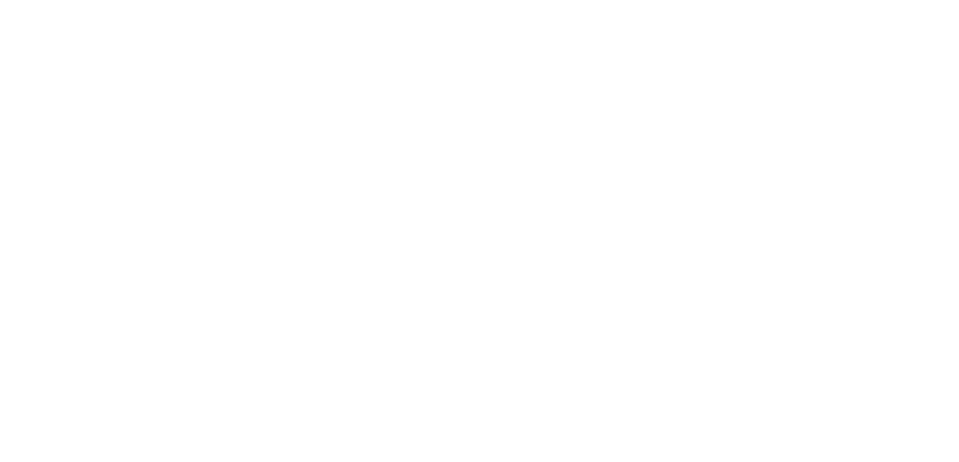
click at [654, 0] on html "原文 请对此翻译评分 您的反馈将用于改进谷歌翻译" at bounding box center [479, 0] width 959 height 0
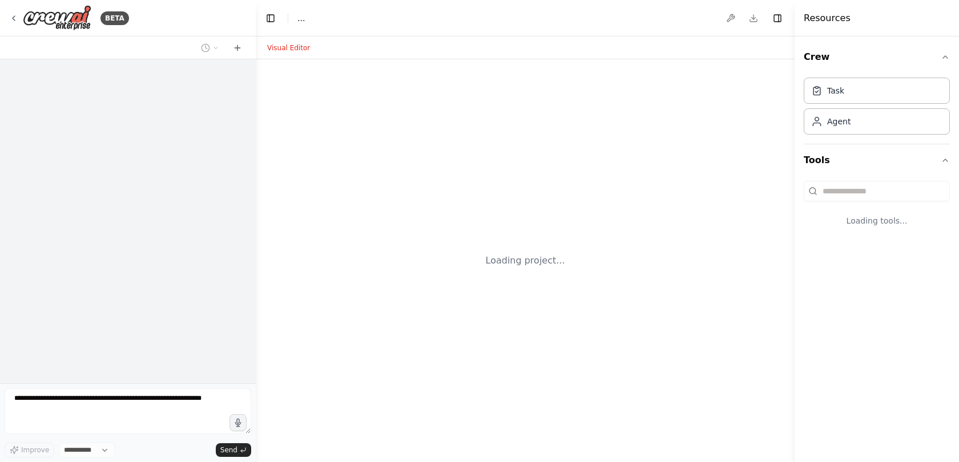
select select "****"
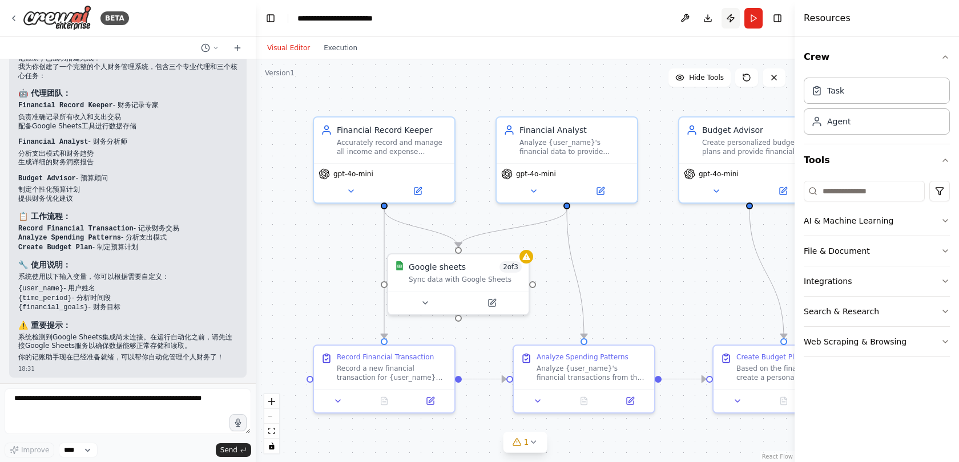
click at [727, 18] on button "Publish" at bounding box center [731, 18] width 18 height 21
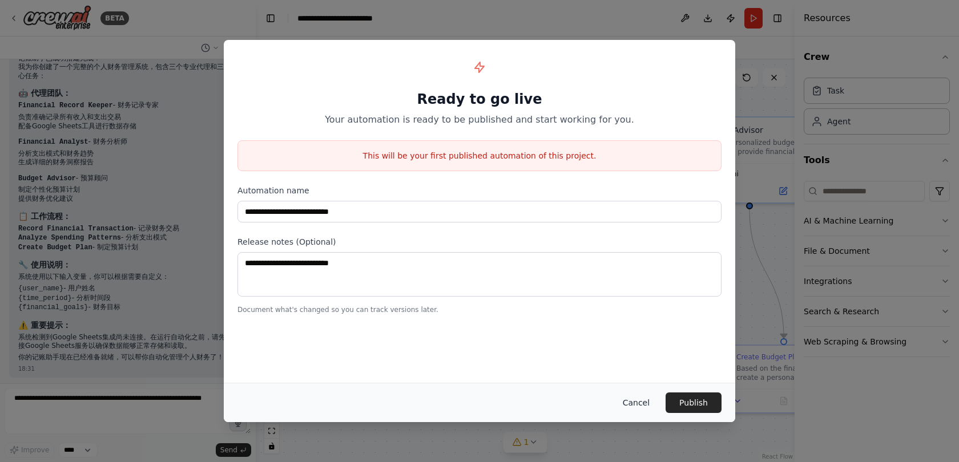
click at [638, 401] on button "Cancel" at bounding box center [636, 403] width 45 height 21
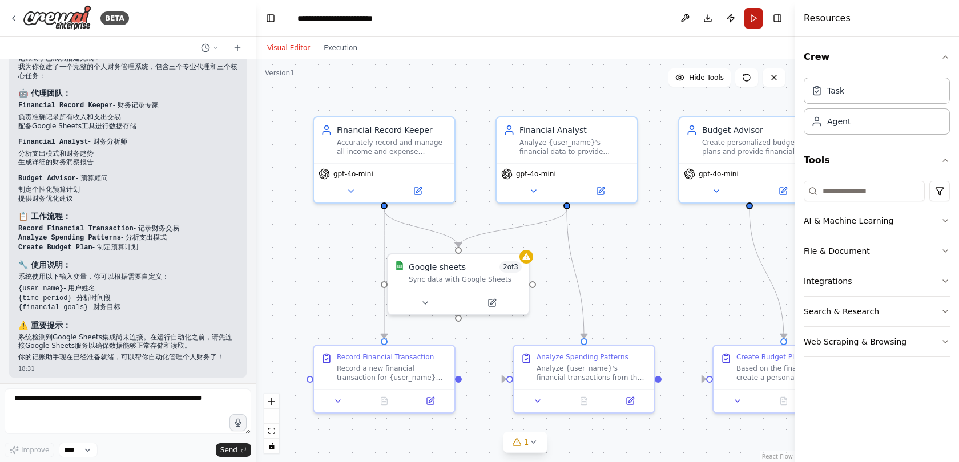
click at [748, 13] on button "Run" at bounding box center [753, 18] width 18 height 21
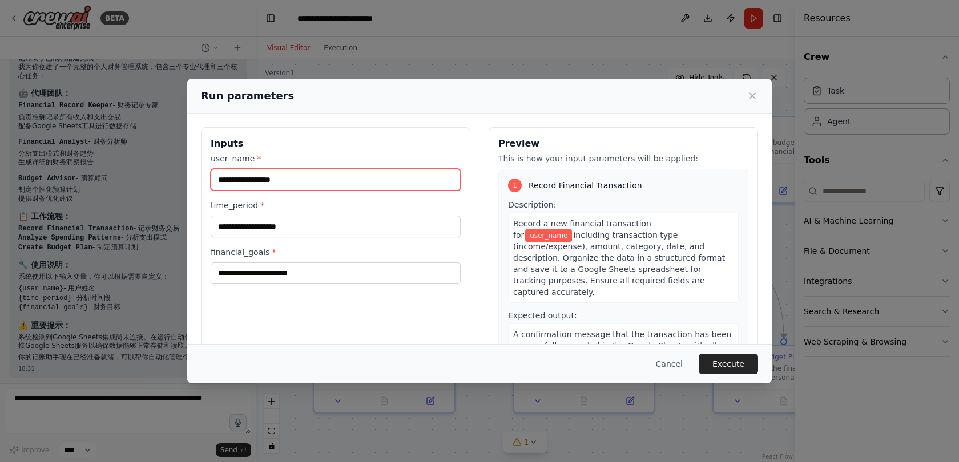
click at [300, 182] on input "user_name *" at bounding box center [336, 180] width 250 height 22
type input "*******"
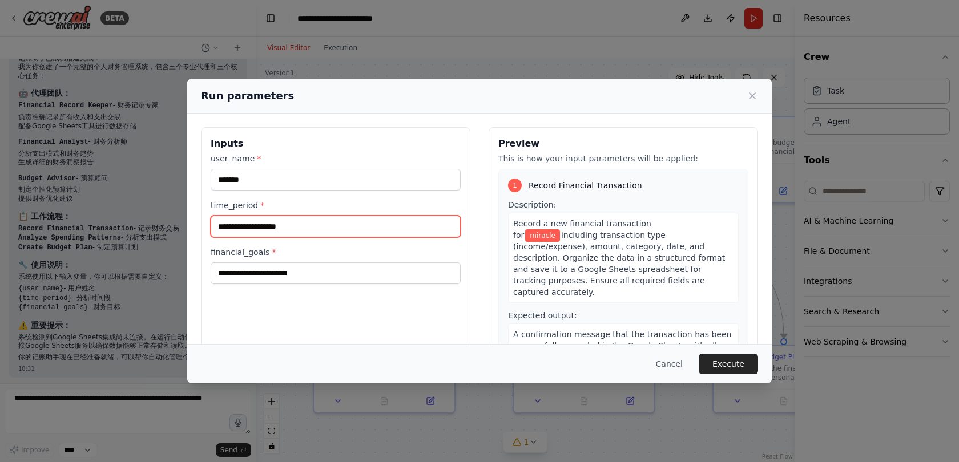
click at [271, 230] on input "time_period *" at bounding box center [336, 227] width 250 height 22
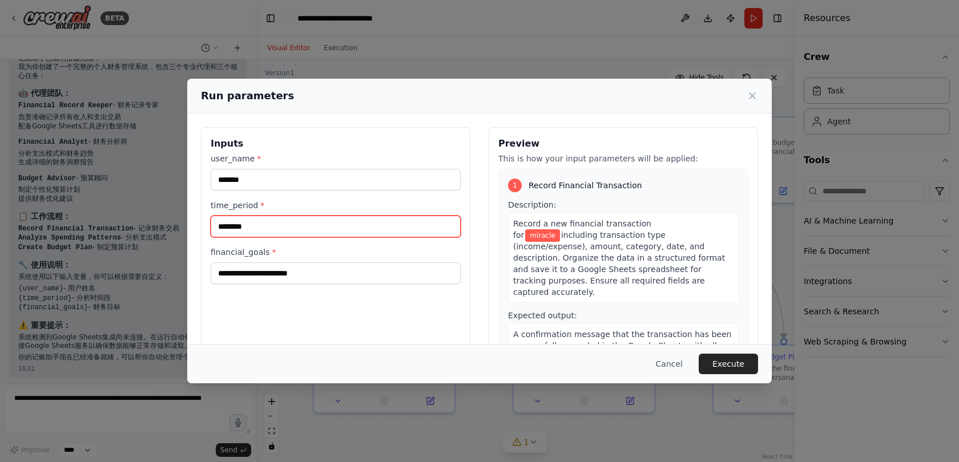
type input "********"
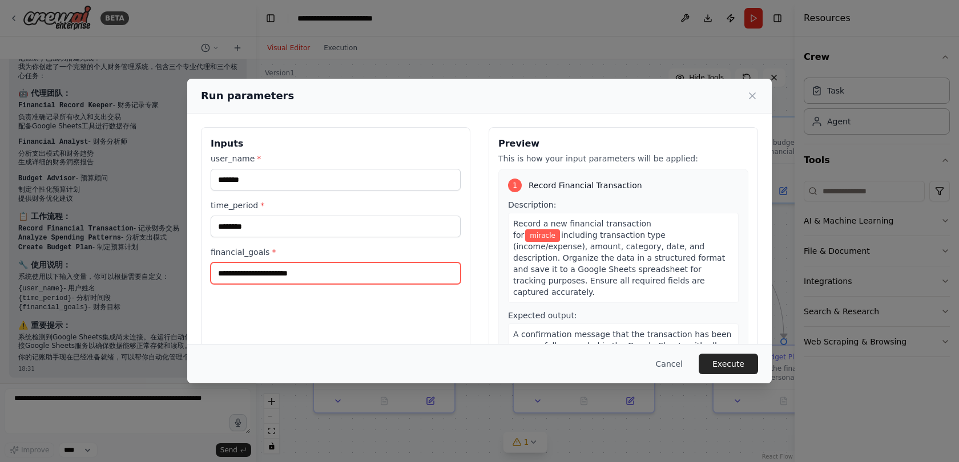
click at [243, 273] on input "financial_goals *" at bounding box center [336, 274] width 250 height 22
type input "******"
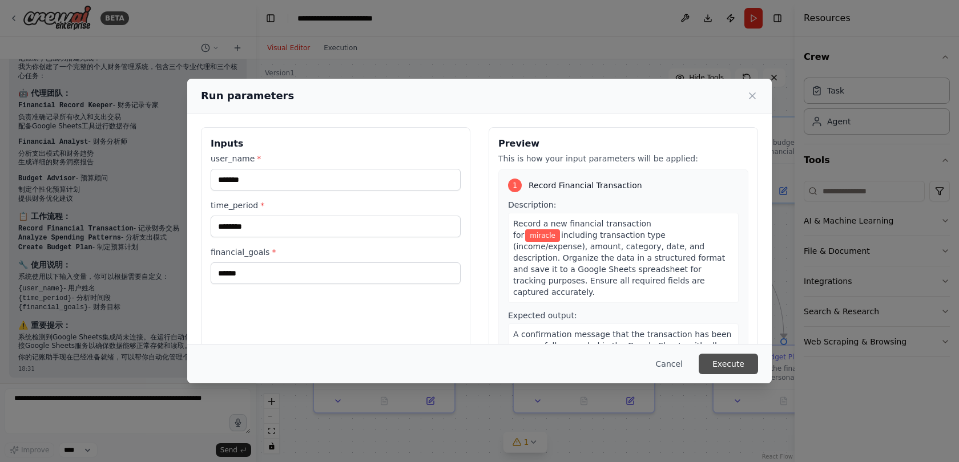
click at [728, 368] on button "Execute" at bounding box center [728, 364] width 59 height 21
click at [728, 368] on div "Create Budget Plan Based on the financial analysis, create a personalized budge…" at bounding box center [783, 368] width 127 height 30
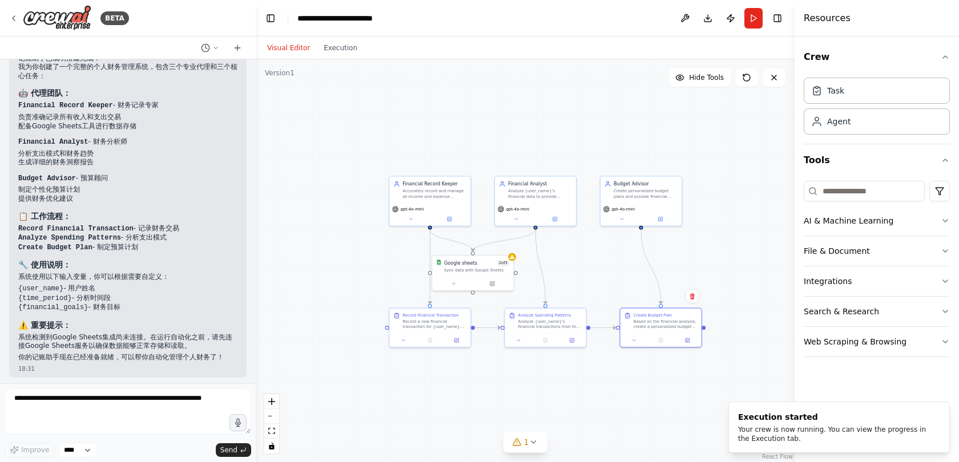
drag, startPoint x: 621, startPoint y: 260, endPoint x: 559, endPoint y: 259, distance: 62.2
click at [559, 259] on div ".deletable-edge-delete-btn { width: 20px; height: 20px; border: 0px solid #ffff…" at bounding box center [525, 260] width 539 height 403
click at [358, 53] on button "Execution" at bounding box center [340, 48] width 47 height 14
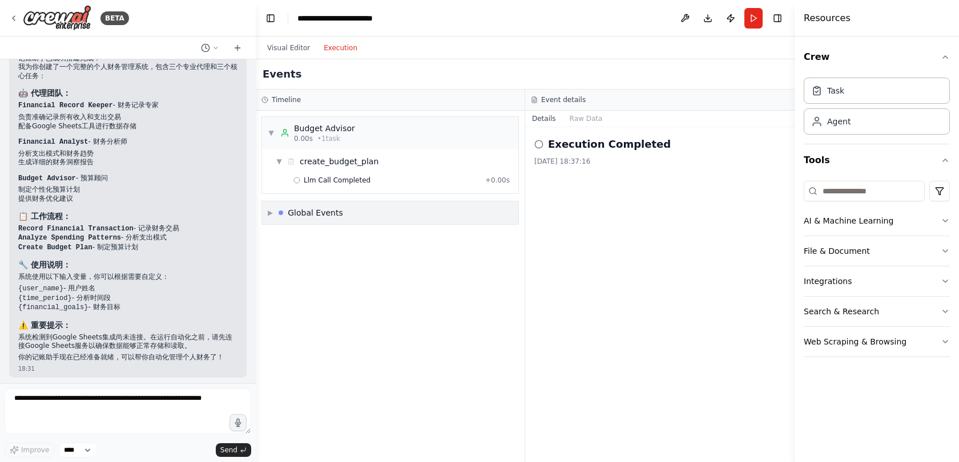
click at [267, 209] on div "▶ Global Events" at bounding box center [390, 212] width 256 height 23
click at [299, 178] on icon at bounding box center [296, 180] width 7 height 7
click at [294, 249] on div "Execution Completed" at bounding box center [390, 237] width 256 height 26
click at [292, 235] on span "Execution Completed" at bounding box center [317, 237] width 73 height 9
click at [566, 304] on div "Execution Completed 2025/8/18 18:37:16" at bounding box center [659, 294] width 269 height 335
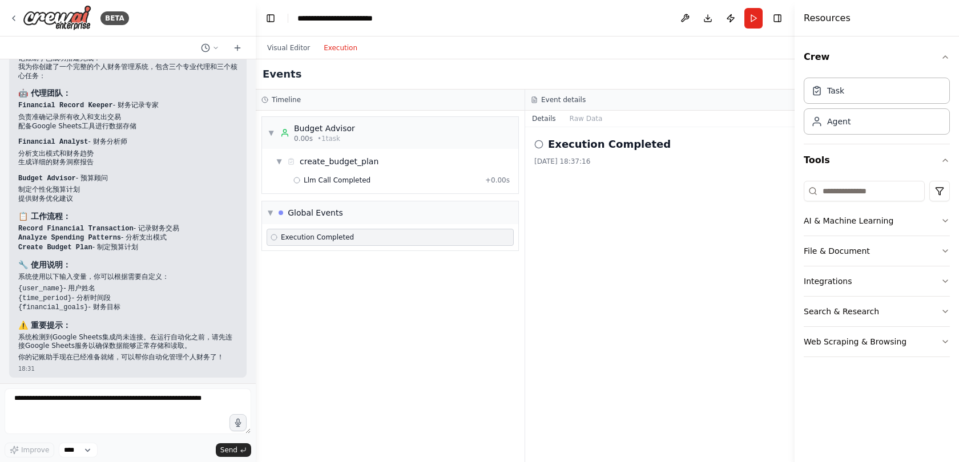
click at [566, 304] on div "Execution Completed 2025/8/18 18:37:16" at bounding box center [659, 294] width 269 height 335
click at [432, 226] on div "Execution Completed" at bounding box center [390, 237] width 256 height 26
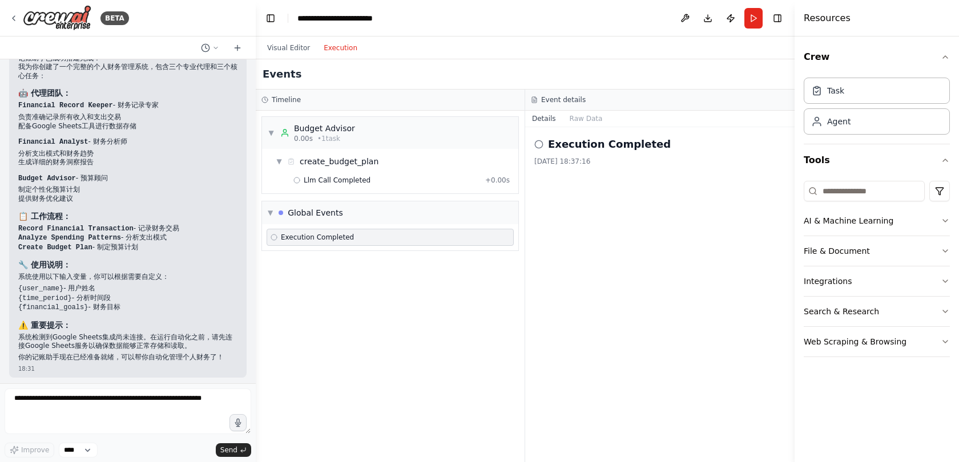
click at [429, 236] on div "Execution Completed" at bounding box center [390, 237] width 239 height 9
click at [275, 237] on icon at bounding box center [274, 237] width 7 height 7
click at [874, 219] on button "AI & Machine Learning" at bounding box center [877, 221] width 146 height 30
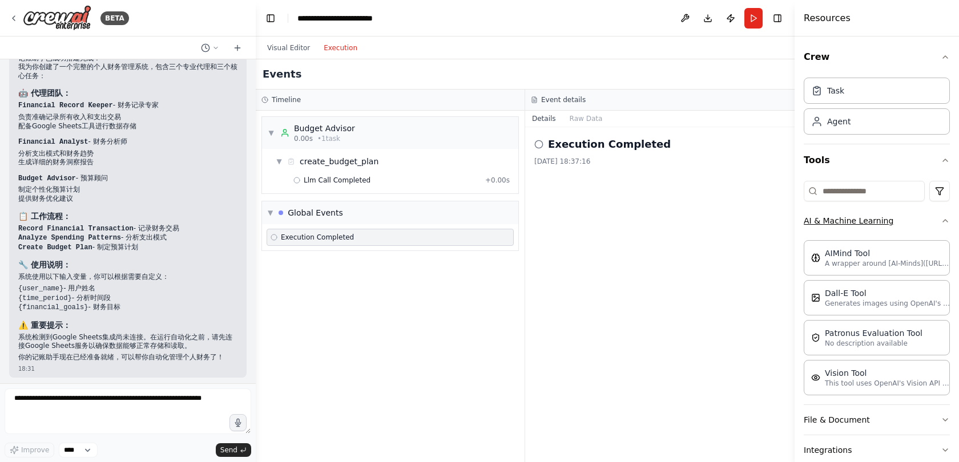
click at [874, 219] on button "AI & Machine Learning" at bounding box center [877, 221] width 146 height 30
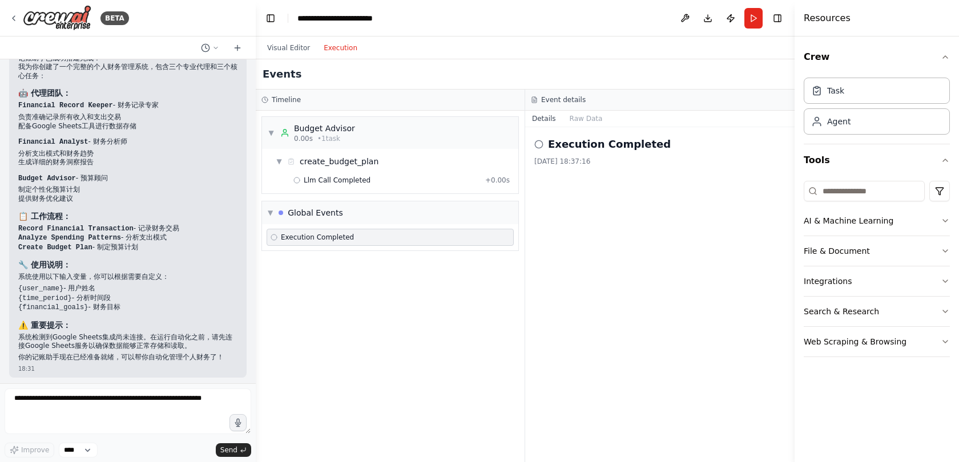
click at [564, 150] on h2 "Execution Completed" at bounding box center [609, 144] width 123 height 16
click at [545, 147] on div "Execution Completed" at bounding box center [659, 144] width 251 height 16
click at [595, 123] on button "Raw Data" at bounding box center [586, 119] width 47 height 16
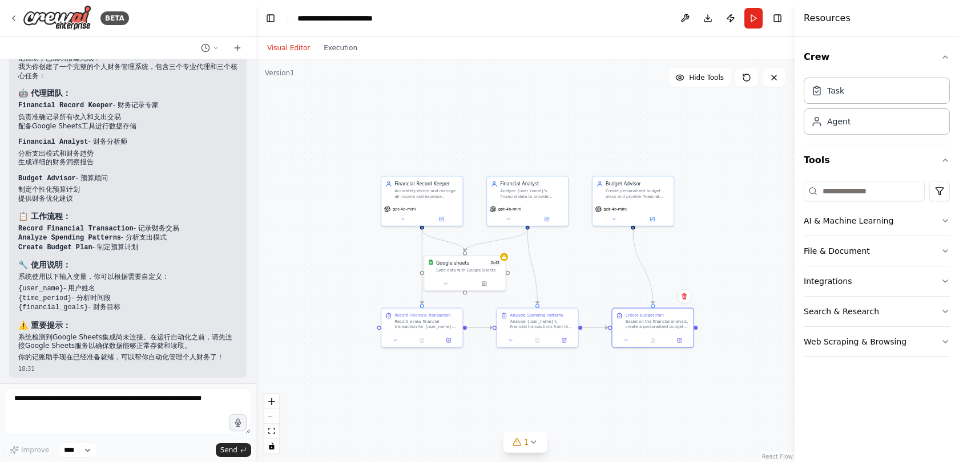
click at [297, 51] on button "Visual Editor" at bounding box center [288, 48] width 57 height 14
click at [529, 447] on button "1" at bounding box center [525, 442] width 44 height 21
click at [638, 406] on button at bounding box center [640, 405] width 19 height 14
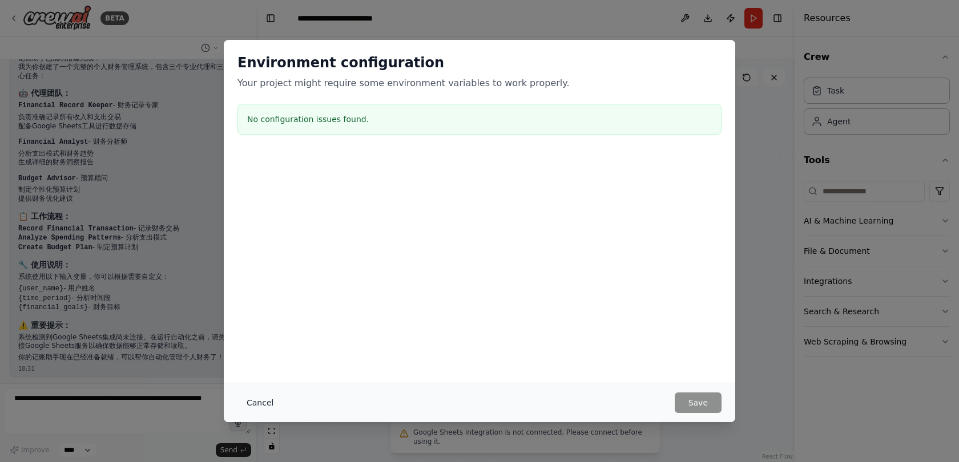
click at [257, 406] on button "Cancel" at bounding box center [259, 403] width 45 height 21
